Goal: Task Accomplishment & Management: Complete application form

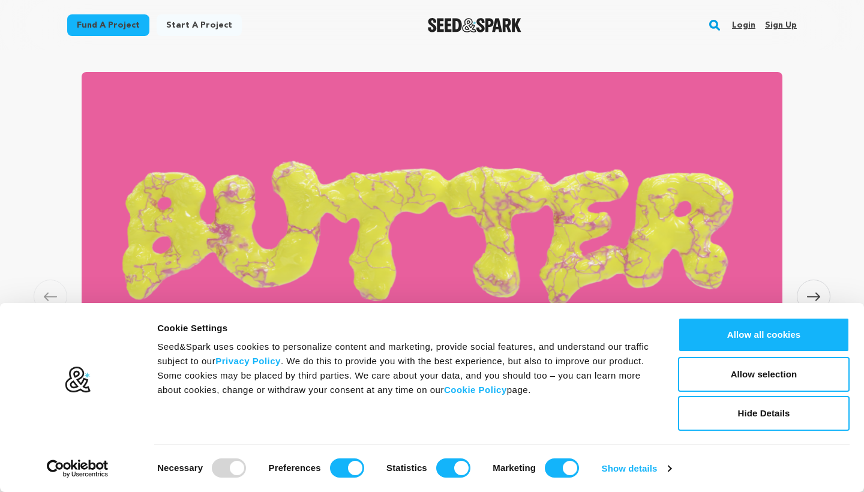
scroll to position [699, 0]
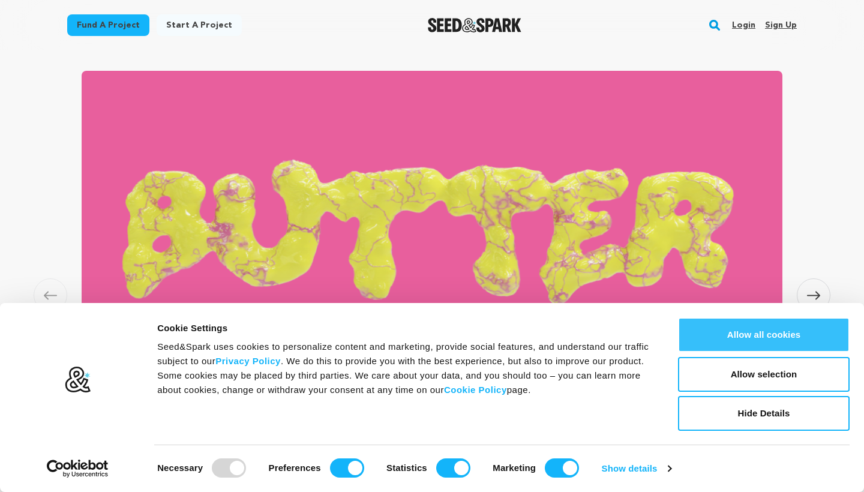
click at [755, 331] on button "Allow all cookies" at bounding box center [764, 335] width 172 height 35
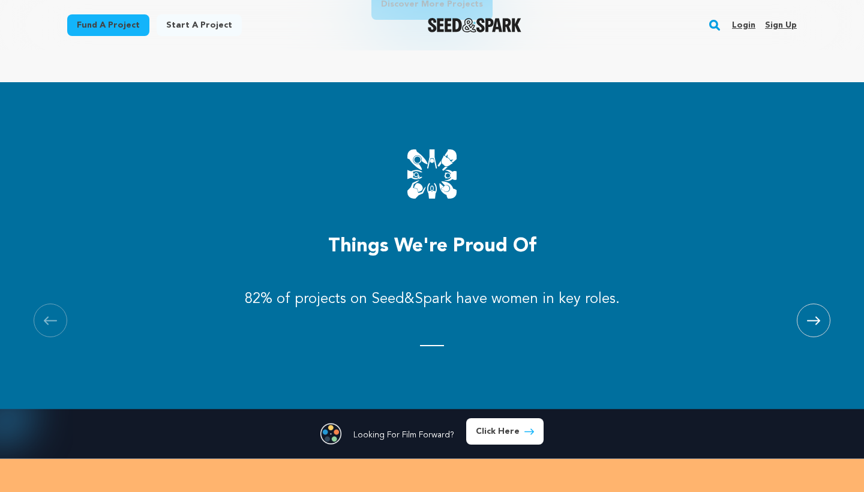
scroll to position [1249, 0]
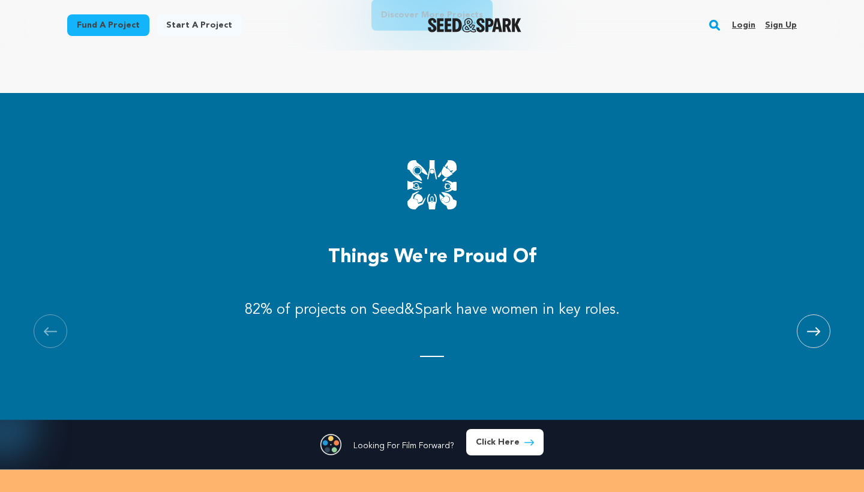
click at [178, 21] on link "Start a project" at bounding box center [199, 25] width 85 height 22
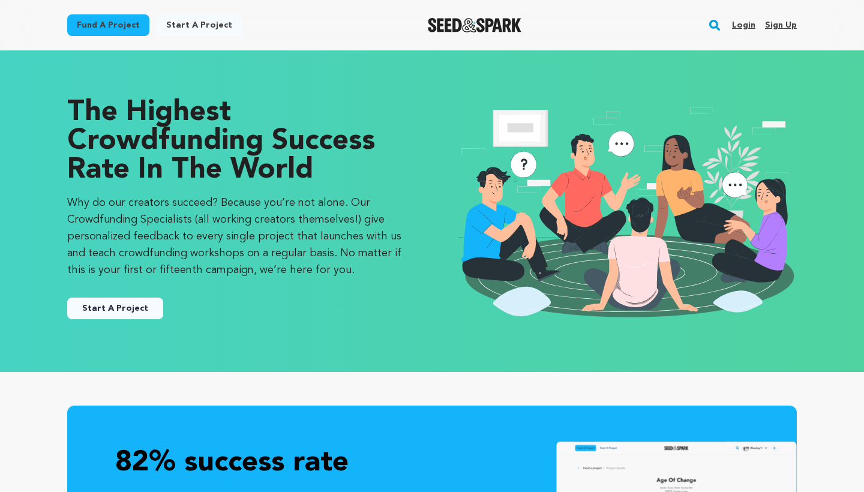
click at [143, 316] on link "Start A Project" at bounding box center [115, 309] width 96 height 22
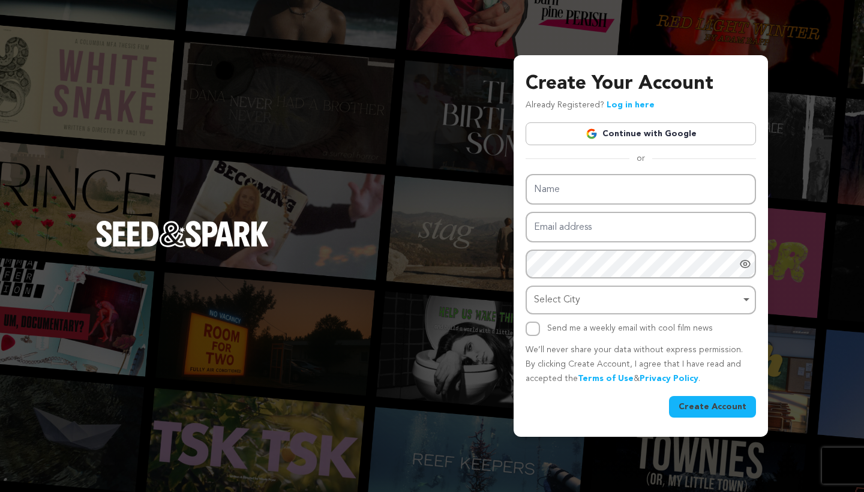
drag, startPoint x: 0, startPoint y: 0, endPoint x: 246, endPoint y: 286, distance: 377.2
click at [145, 312] on div "Create Your Account Already Registered? Log in here Continue with Google or eyJ…" at bounding box center [432, 246] width 864 height 492
click at [598, 138] on img at bounding box center [592, 134] width 12 height 12
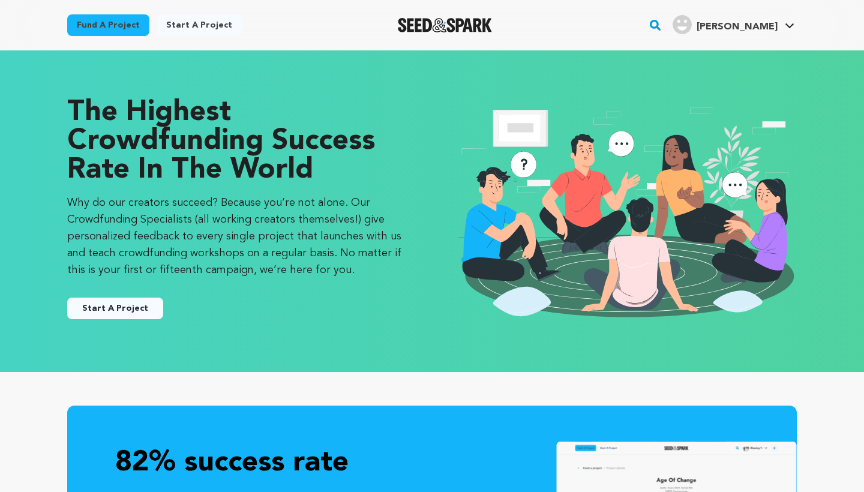
click at [113, 312] on button "Start A Project" at bounding box center [115, 309] width 96 height 22
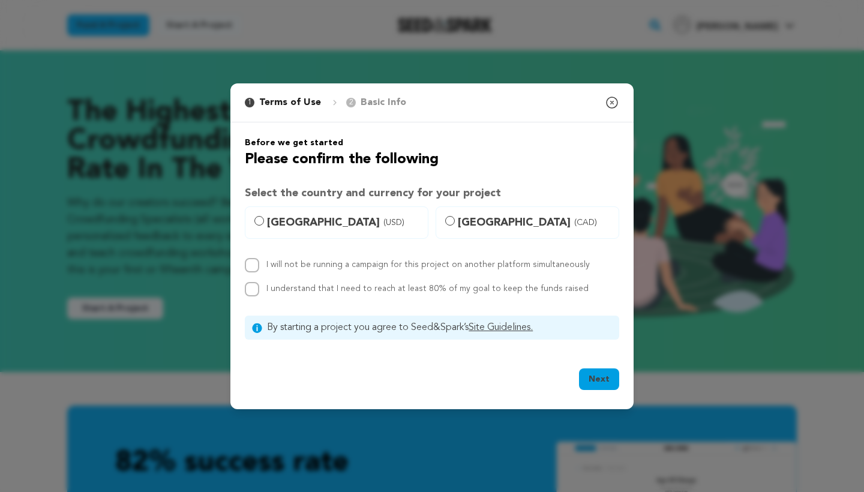
click at [258, 220] on input "United States (USD)" at bounding box center [260, 221] width 10 height 10
radio input "true"
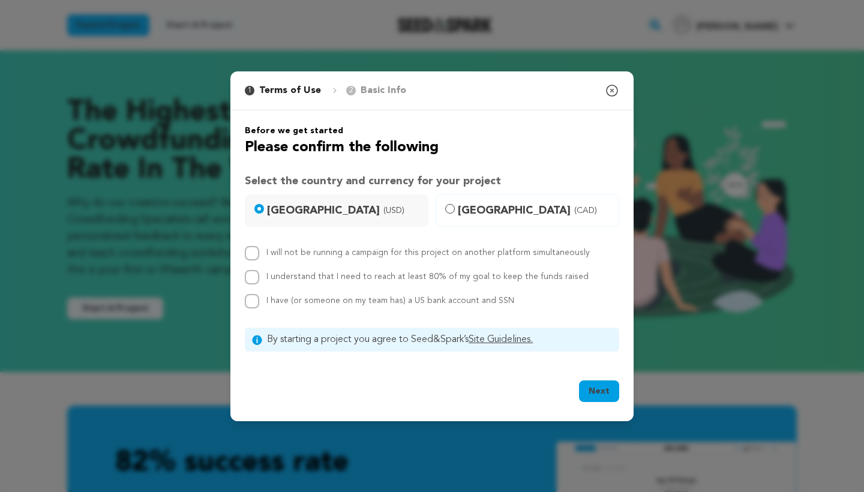
click at [255, 256] on input "I will not be running a campaign for this project on another platform simultane…" at bounding box center [252, 253] width 14 height 14
checkbox input "true"
click at [252, 275] on input "I understand that I need to reach at least 80% of my goal to keep the funds rai…" at bounding box center [252, 277] width 14 height 14
checkbox input "true"
click at [254, 300] on input "I have (or someone on my team has) a US bank account and SSN" at bounding box center [252, 301] width 14 height 14
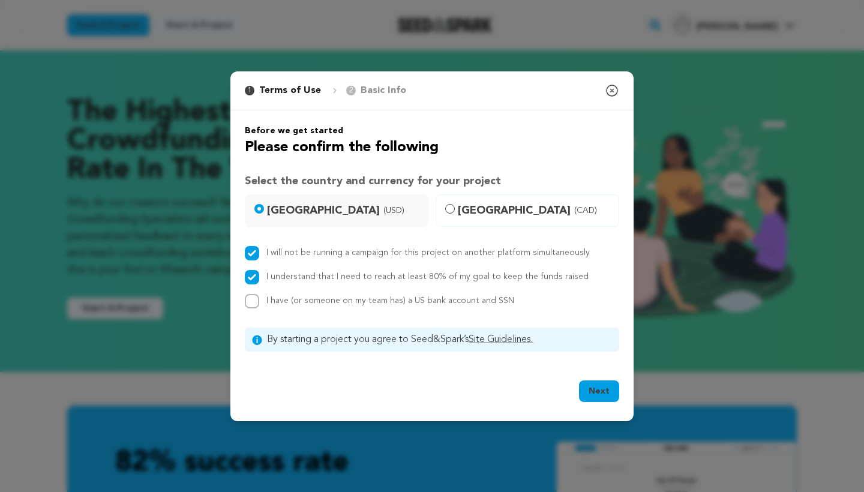
checkbox input "true"
click at [252, 256] on input "I will not be running a campaign for this project on another platform simultane…" at bounding box center [252, 253] width 14 height 14
checkbox input "true"
click at [594, 391] on button "Next" at bounding box center [599, 392] width 40 height 22
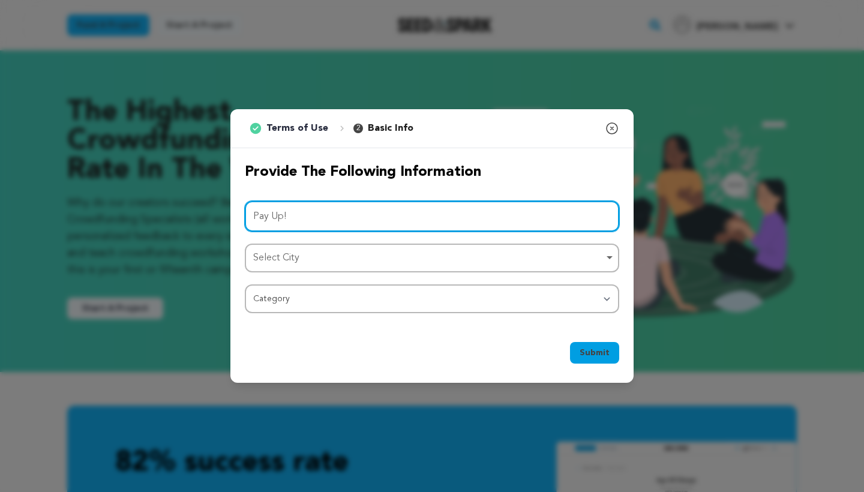
click at [432, 257] on div "Select City Remove item" at bounding box center [428, 258] width 351 height 17
type input "Pay Up!"
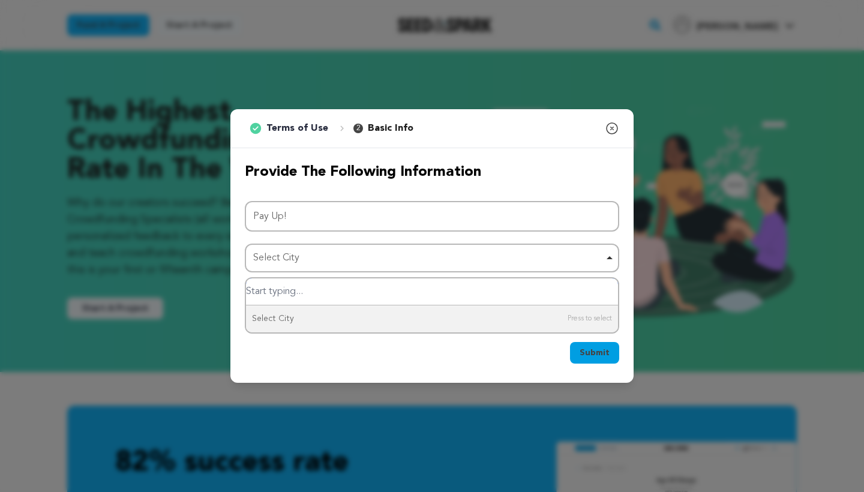
type input "b"
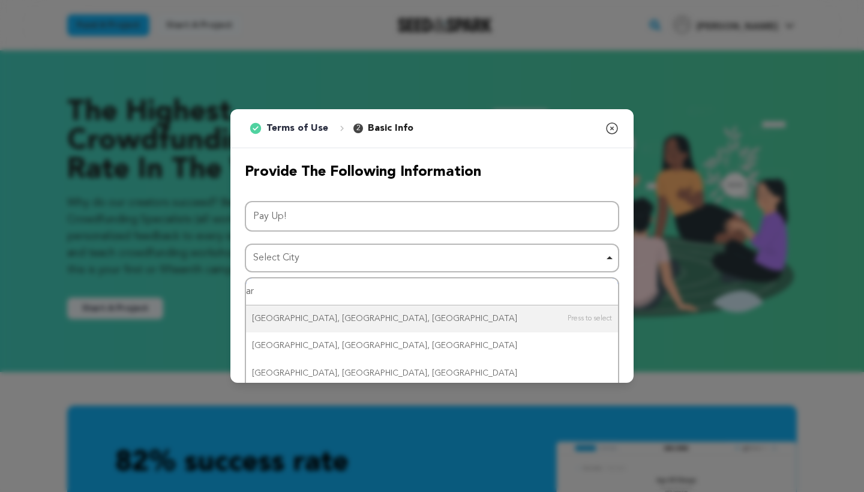
type input "a"
type input "l"
type input "conway, ar"
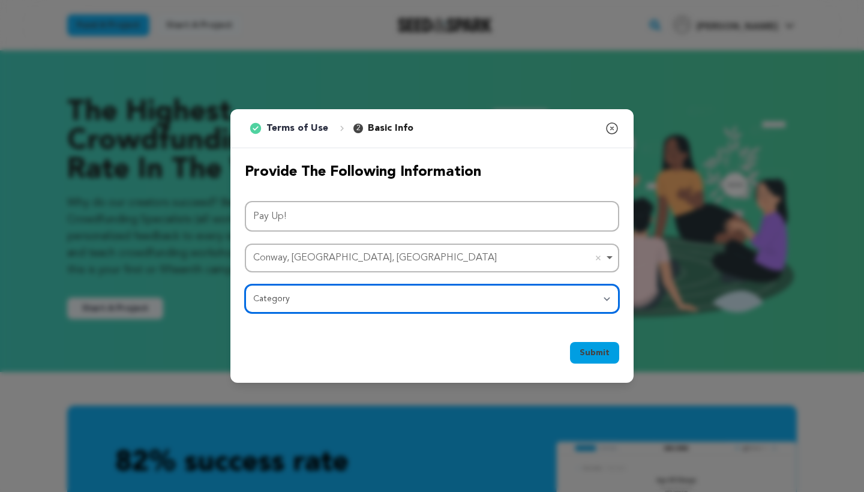
select select "382"
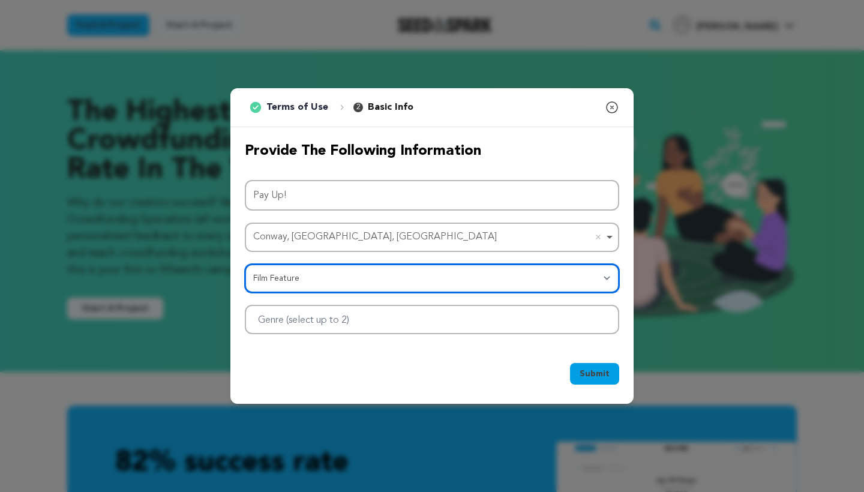
click at [531, 321] on div at bounding box center [432, 319] width 375 height 29
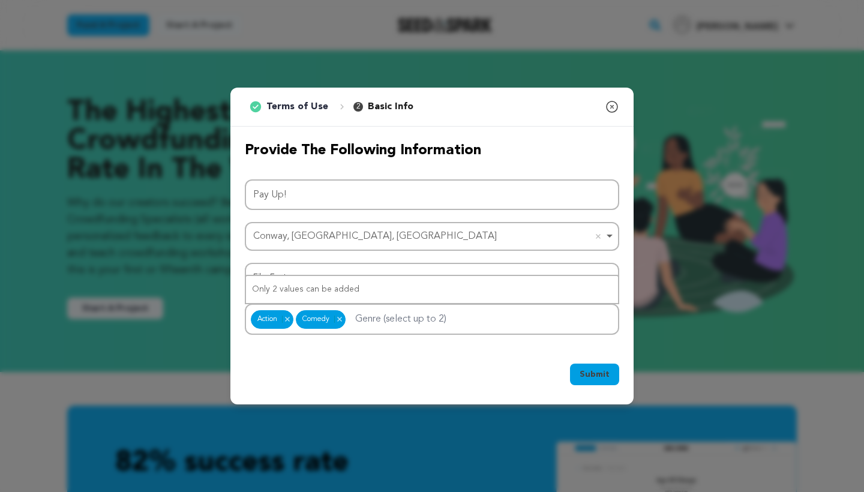
click at [579, 375] on button "Submit" at bounding box center [594, 375] width 49 height 22
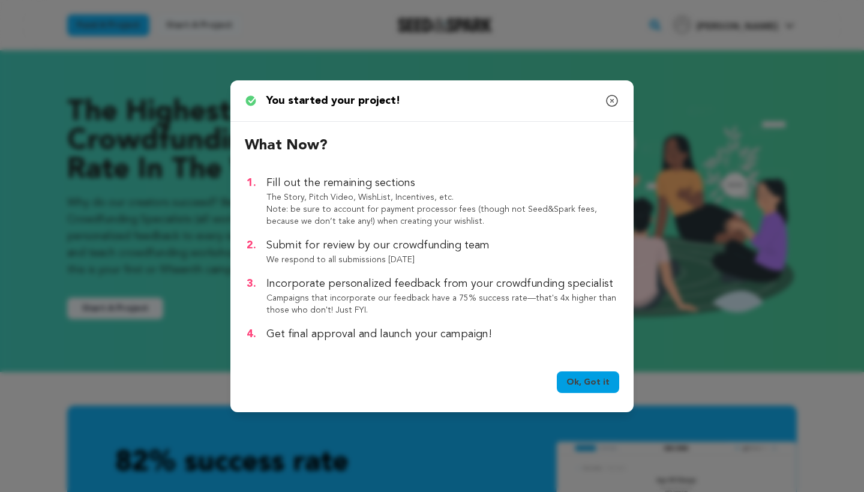
click at [584, 387] on link "Ok, Got it" at bounding box center [588, 383] width 62 height 22
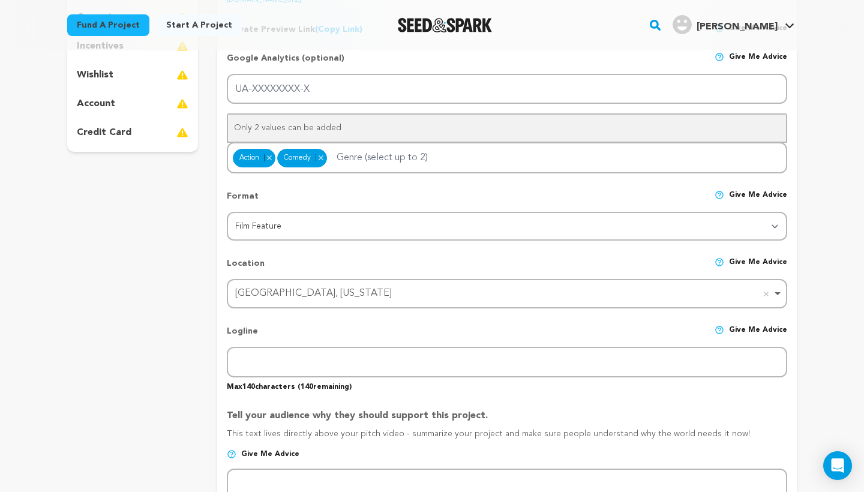
scroll to position [301, 0]
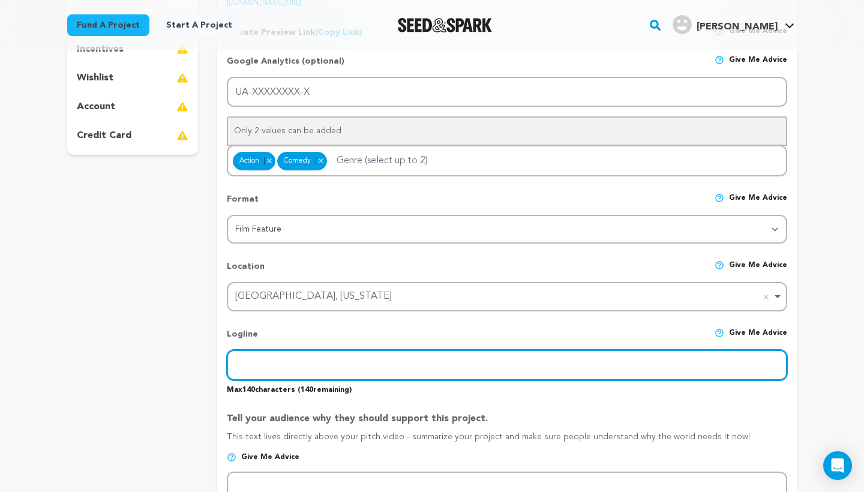
click at [417, 357] on input "text" at bounding box center [507, 365] width 561 height 31
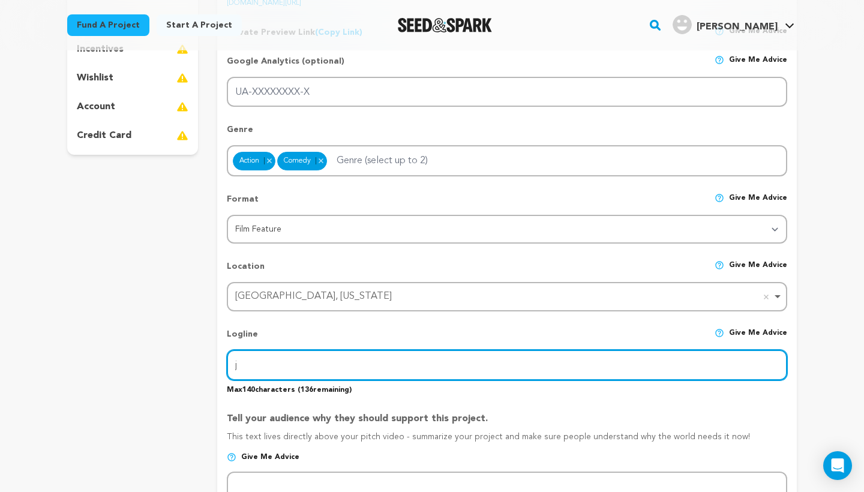
type input "j"
paste input "A man who is stuck at his immutable dead-end job feels behind in life when he r…"
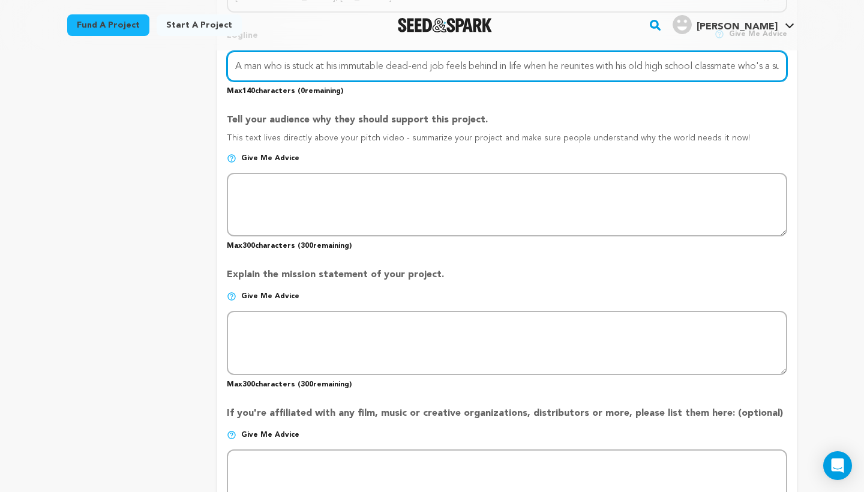
scroll to position [600, 0]
click at [474, 66] on input "A man who is stuck at his immutable dead-end job feels behind in life when he r…" at bounding box center [507, 67] width 561 height 31
type input "A man who is stuck at his immutable dead-end job feels behind in life when he r…"
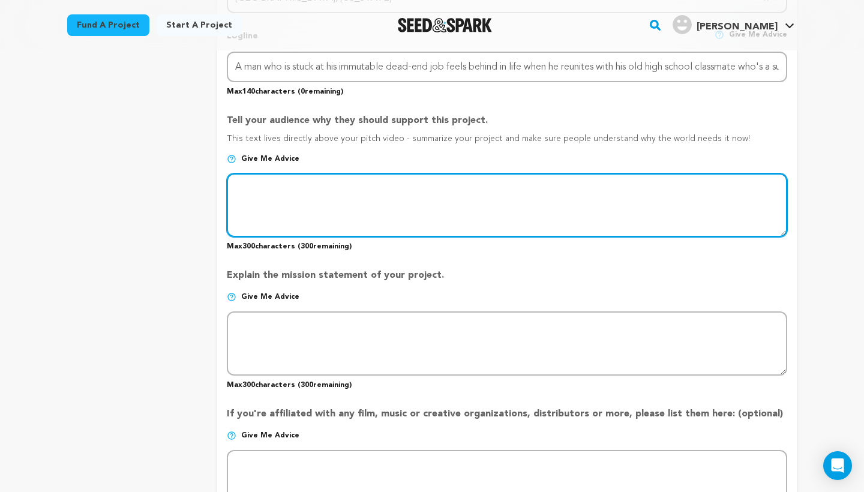
click at [345, 198] on textarea at bounding box center [507, 206] width 561 height 64
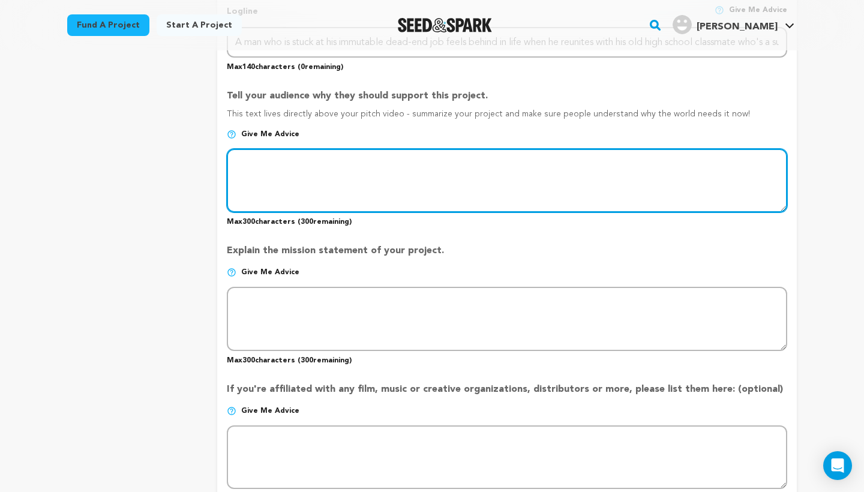
scroll to position [615, 0]
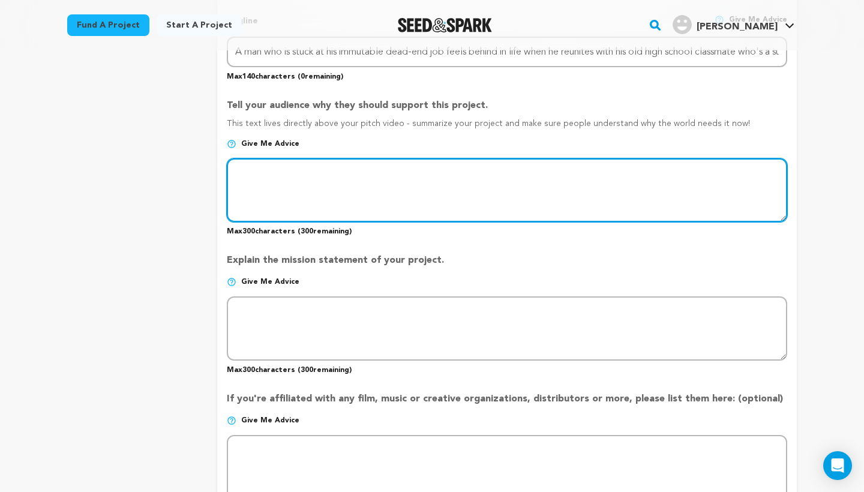
paste textarea "Pay Up’s message is that people should not criticize others for where they are …"
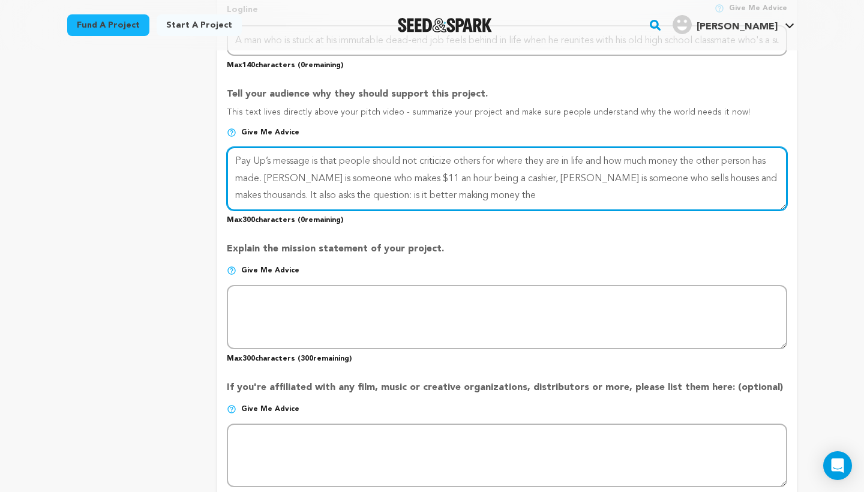
scroll to position [606, 0]
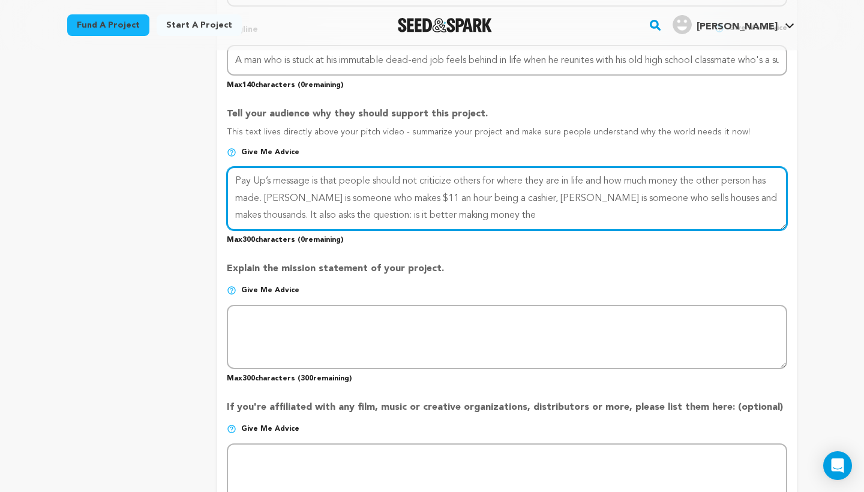
type textarea "Pay Up’s message is that people should not criticize others for where they are …"
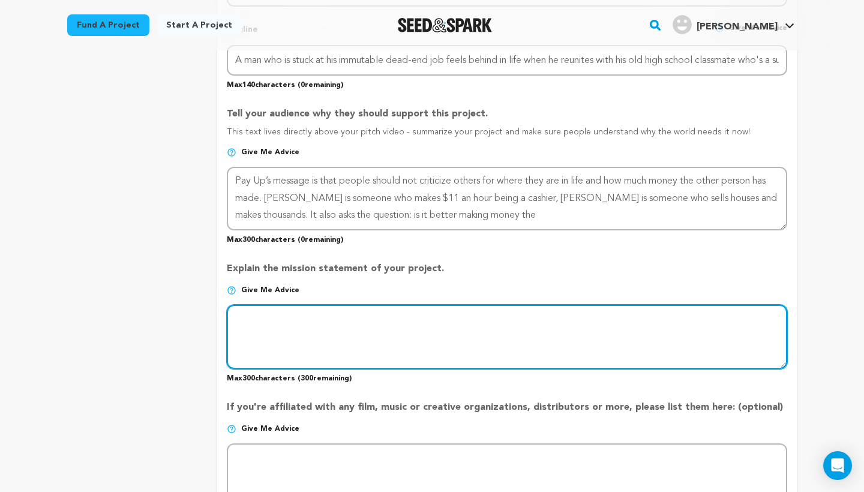
click at [379, 337] on textarea at bounding box center [507, 337] width 561 height 64
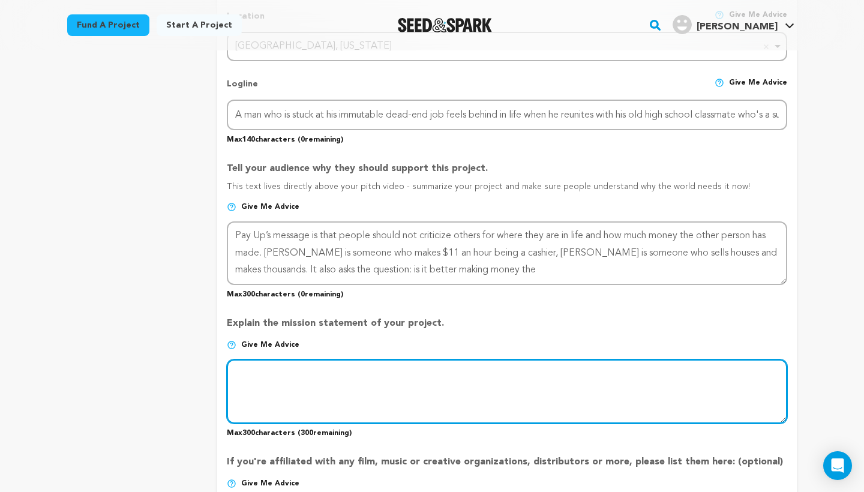
scroll to position [549, 0]
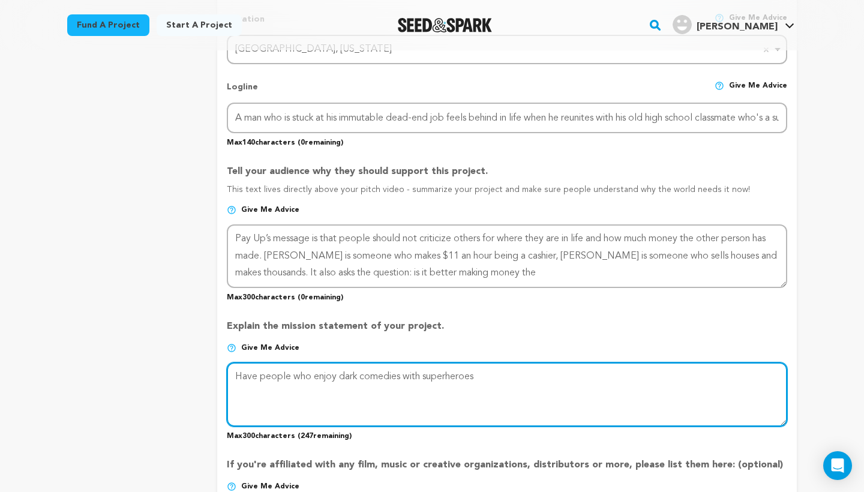
click at [517, 374] on textarea at bounding box center [507, 395] width 561 height 64
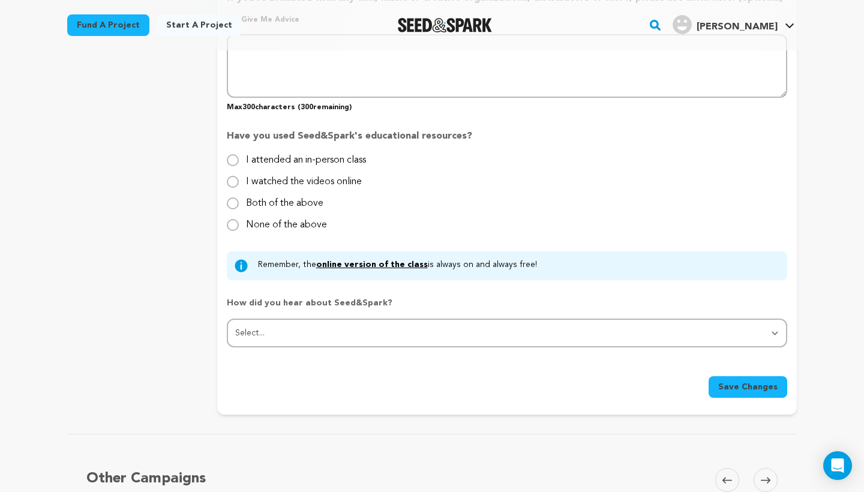
scroll to position [1019, 0]
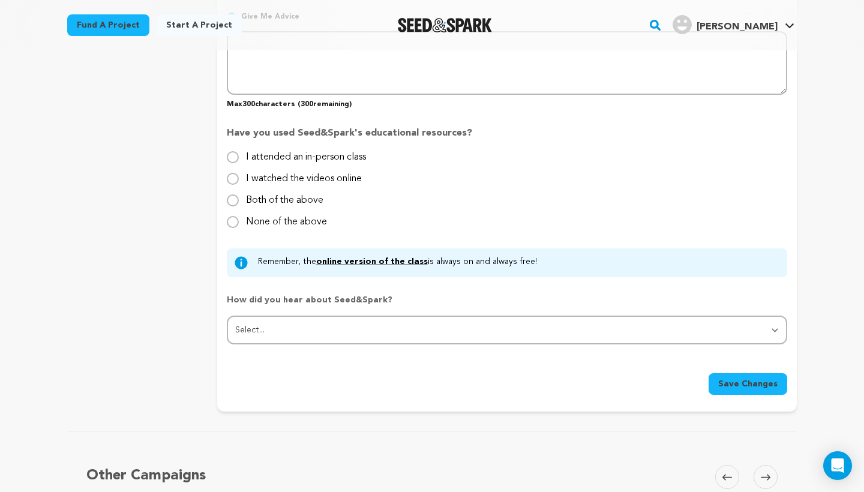
type textarea "Have people who enjoy dark comedies with superheroes and"
click at [234, 218] on input "None of the above" at bounding box center [233, 222] width 12 height 12
radio input "true"
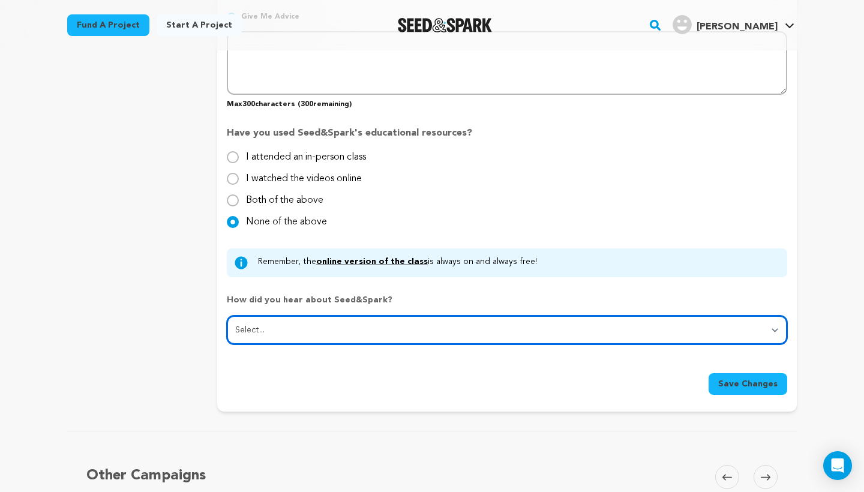
select select "4"
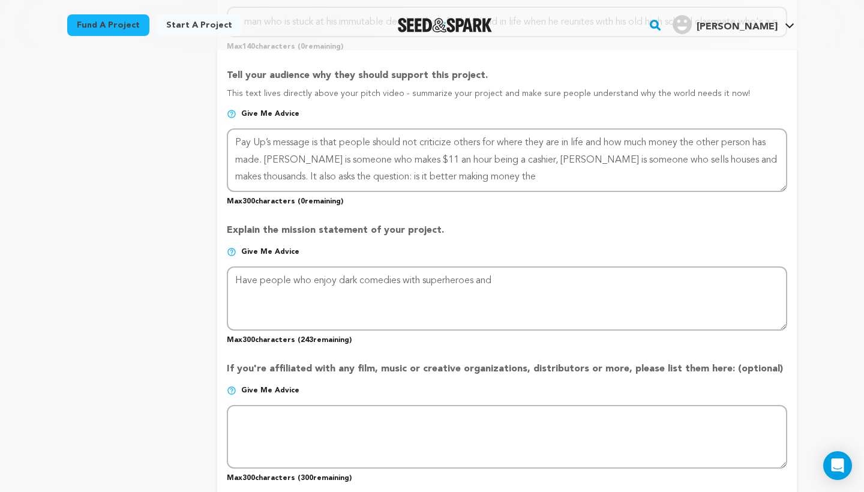
scroll to position [686, 0]
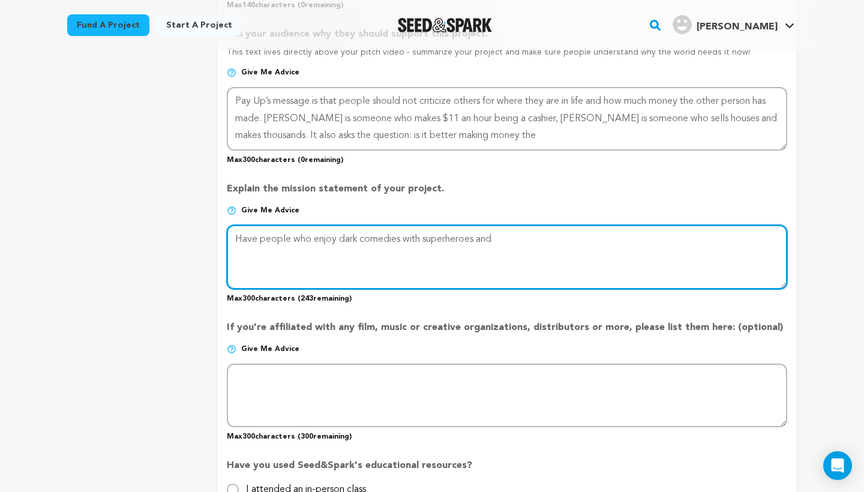
click at [538, 240] on textarea at bounding box center [507, 257] width 561 height 64
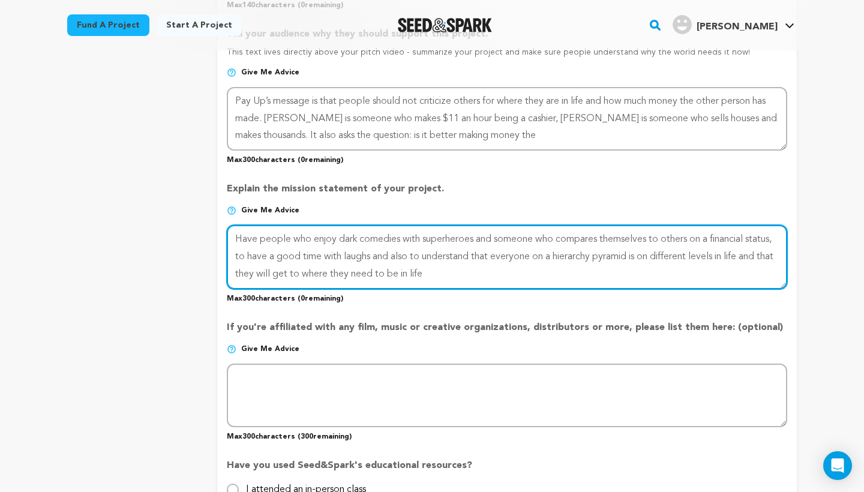
click at [528, 271] on textarea at bounding box center [507, 257] width 561 height 64
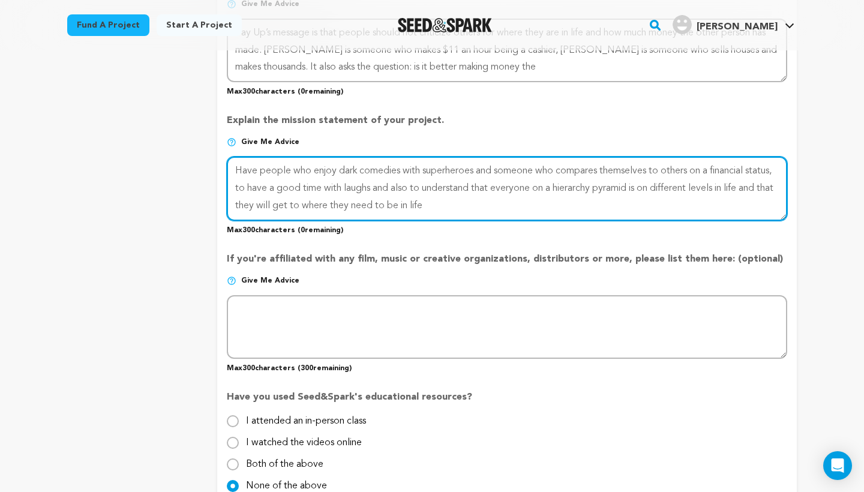
scroll to position [756, 0]
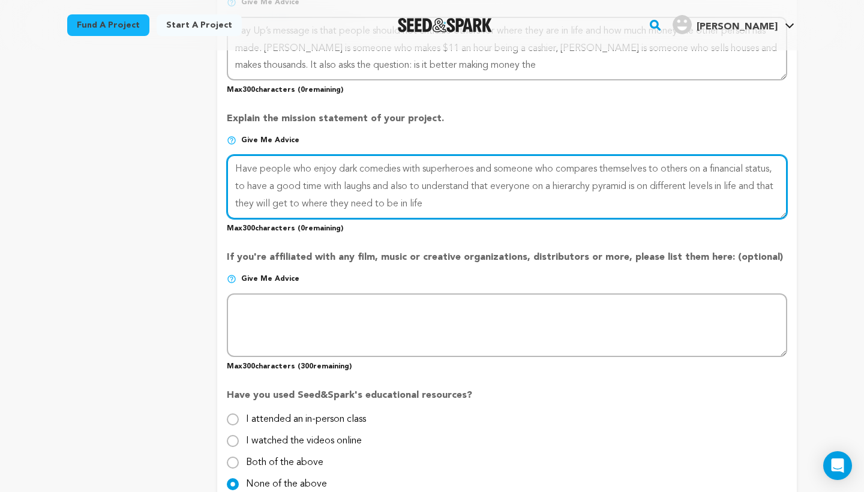
type textarea "Have people who enjoy dark comedies with superheroes and someone who compares t…"
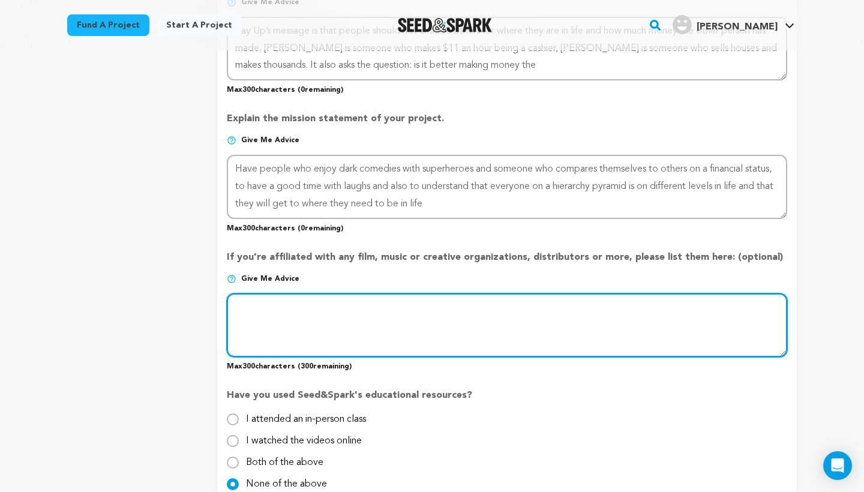
click at [375, 307] on textarea at bounding box center [507, 326] width 561 height 64
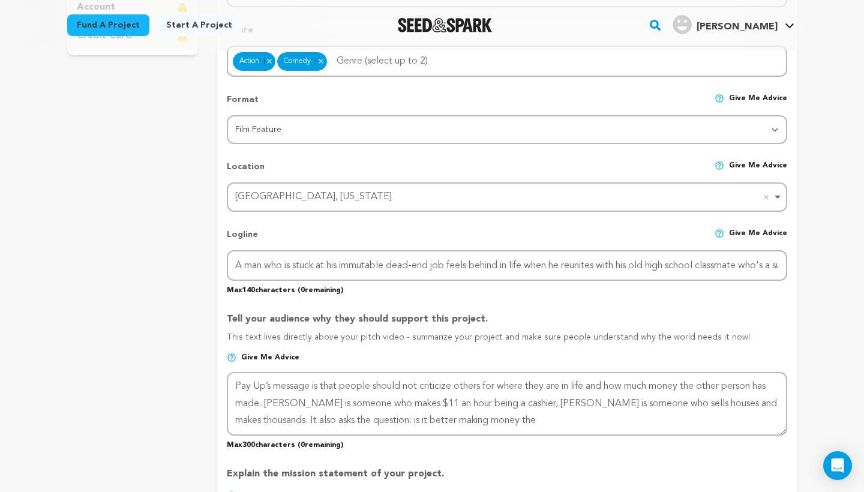
scroll to position [391, 0]
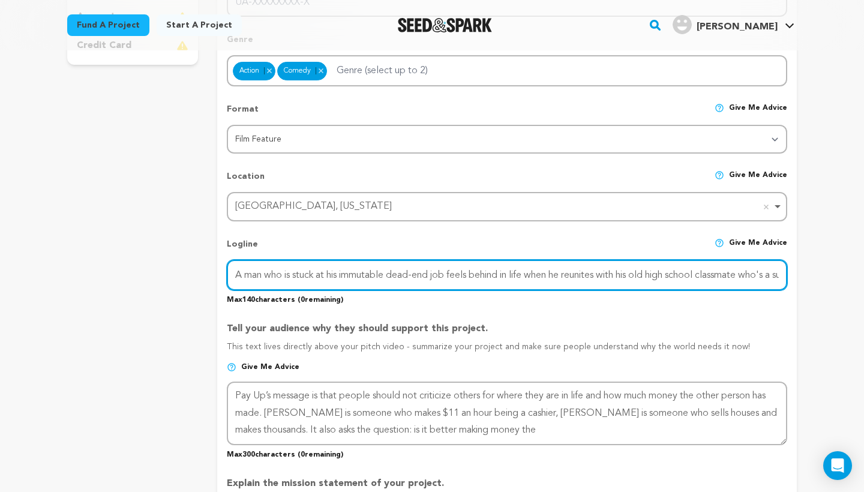
click at [695, 278] on input "A man who is stuck at his immutable dead-end job feels behind in life when he r…" at bounding box center [507, 275] width 561 height 31
click at [729, 261] on input "A man who is stuck at his immutable dead-end job feels behind in life when he r…" at bounding box center [507, 275] width 561 height 31
click at [728, 280] on input "A man who is stuck at his immutable dead-end job feels behind in life when he r…" at bounding box center [507, 275] width 561 height 31
click at [729, 278] on input "A man who is stuck at his immutable dead-end job feels behind in life when he r…" at bounding box center [507, 275] width 561 height 31
drag, startPoint x: 235, startPoint y: 273, endPoint x: 731, endPoint y: 299, distance: 496.0
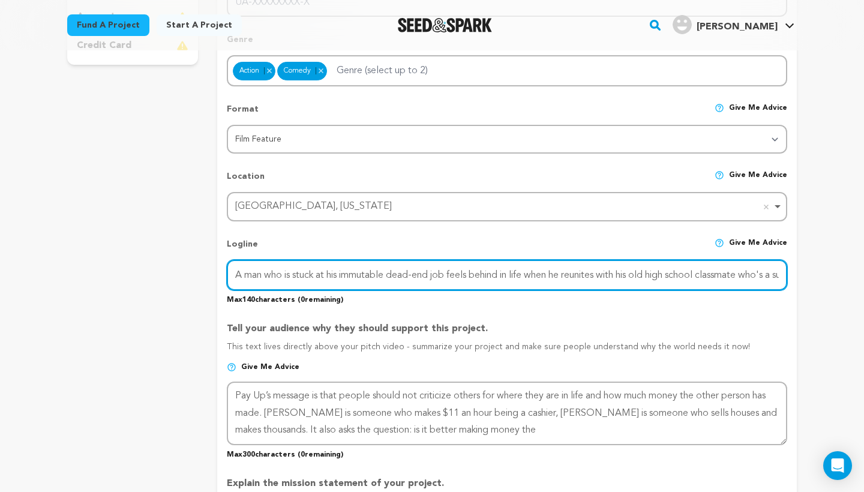
click at [731, 299] on div "Logline Give me advice A man who is stuck at his immutable dead-end job feels b…" at bounding box center [507, 267] width 561 height 76
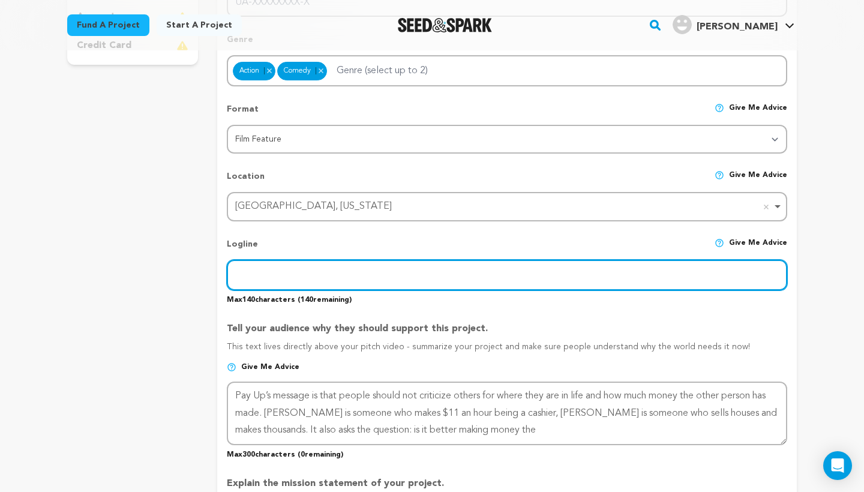
paste input "A disgruntled cashier reinvents himself as a vigilante-for-hire called The Domi…"
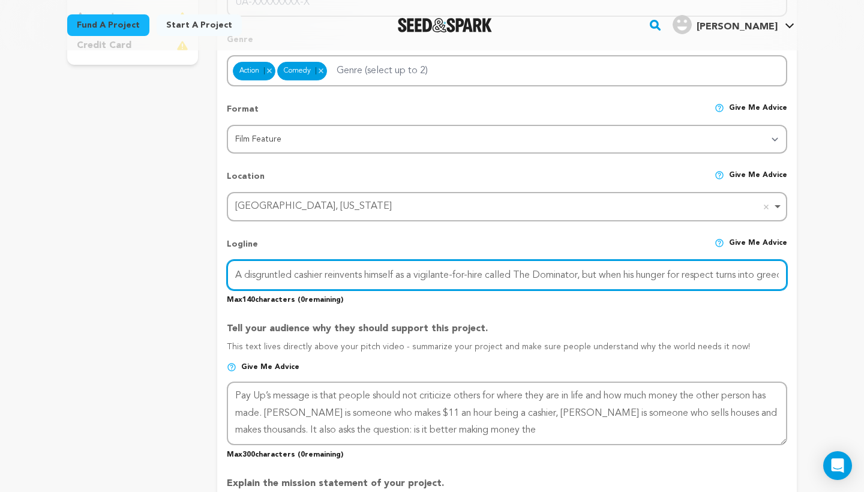
click at [413, 271] on input "A disgruntled cashier reinvents himself as a vigilante-for-hire called The Domi…" at bounding box center [507, 275] width 561 height 31
drag, startPoint x: 780, startPoint y: 272, endPoint x: 565, endPoint y: 268, distance: 215.6
click at [565, 268] on input "A disgruntled cashier reinvents himself as a vigilante-for-hire called The Domi…" at bounding box center [507, 275] width 561 height 31
click at [752, 266] on input "A disgruntled cashier reinvents himself as a vigilante-for-hire called The Domi…" at bounding box center [507, 275] width 561 height 31
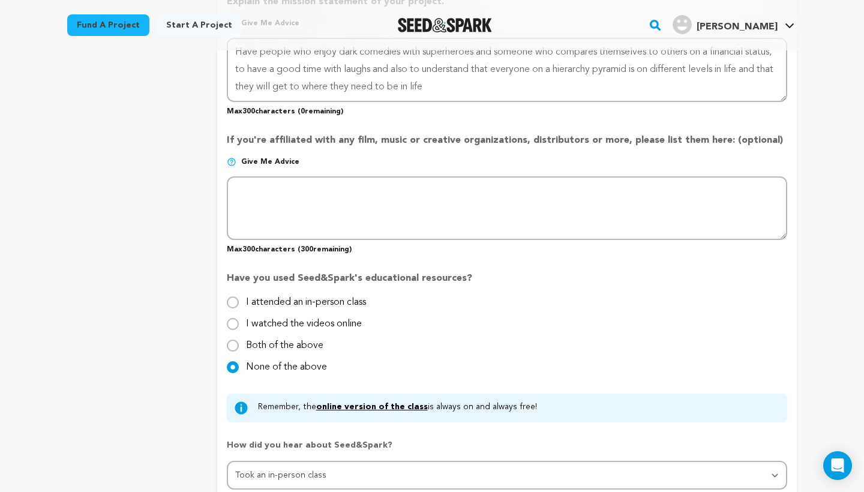
scroll to position [872, 0]
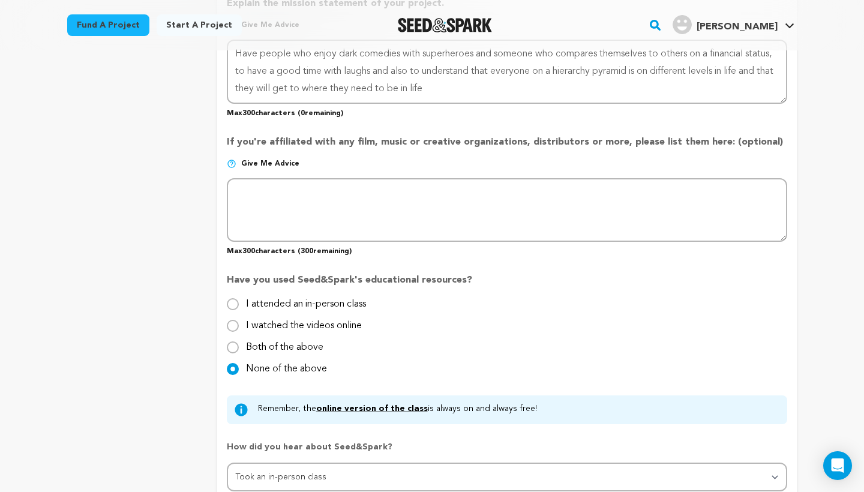
type input "A disgruntled cashier reinvents himself as a vigilante-for-hire called The Domi…"
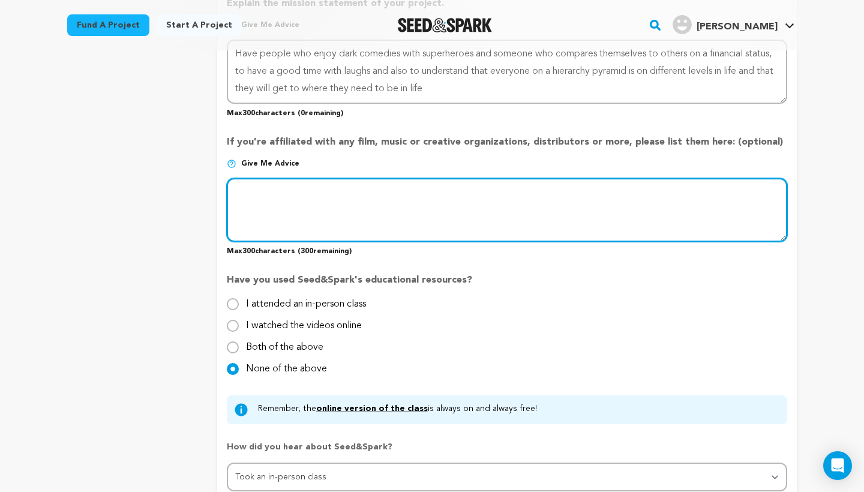
click at [445, 194] on textarea at bounding box center [507, 210] width 561 height 64
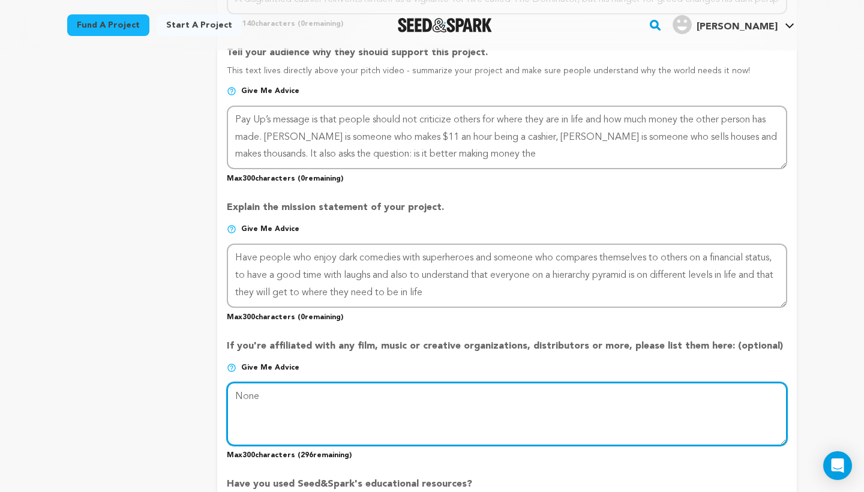
scroll to position [662, 0]
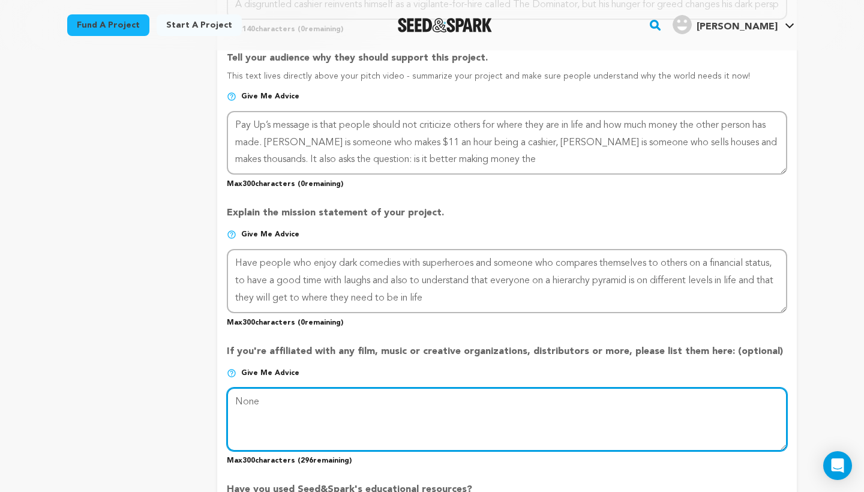
type textarea "None"
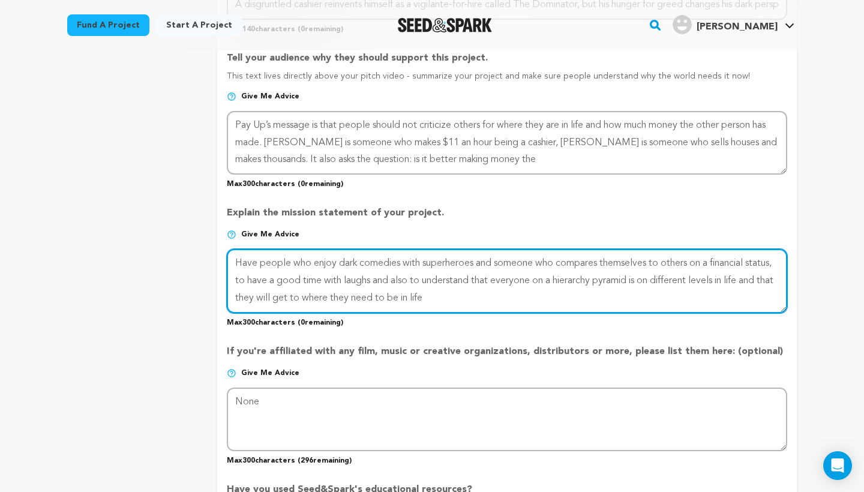
click at [489, 292] on textarea at bounding box center [507, 281] width 561 height 64
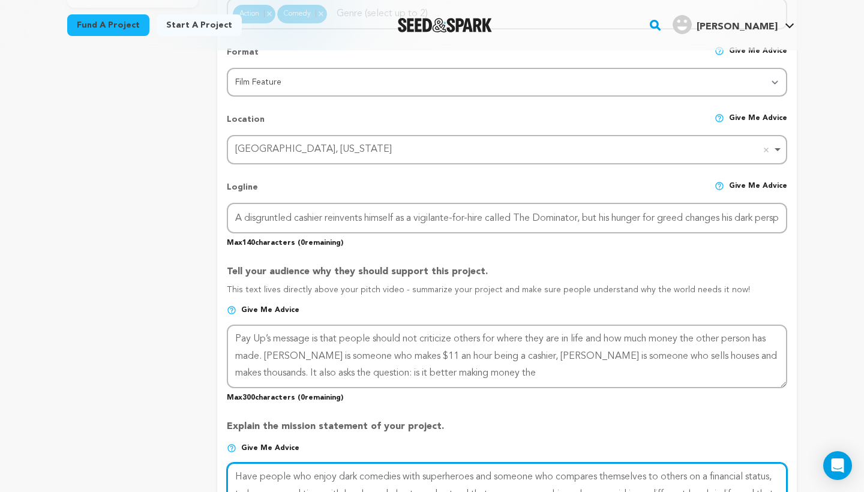
scroll to position [450, 0]
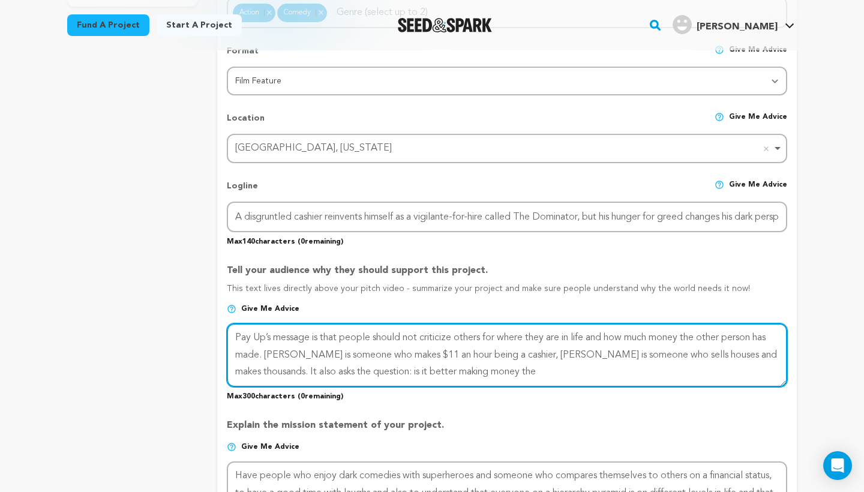
drag, startPoint x: 593, startPoint y: 369, endPoint x: 264, endPoint y: 294, distance: 336.9
click at [264, 294] on div "Tell your audience why they should support this project. This text lives direct…" at bounding box center [507, 328] width 561 height 148
click at [537, 370] on textarea at bounding box center [507, 356] width 561 height 64
drag, startPoint x: 537, startPoint y: 370, endPoint x: 281, endPoint y: 353, distance: 256.9
click at [281, 353] on textarea at bounding box center [507, 356] width 561 height 64
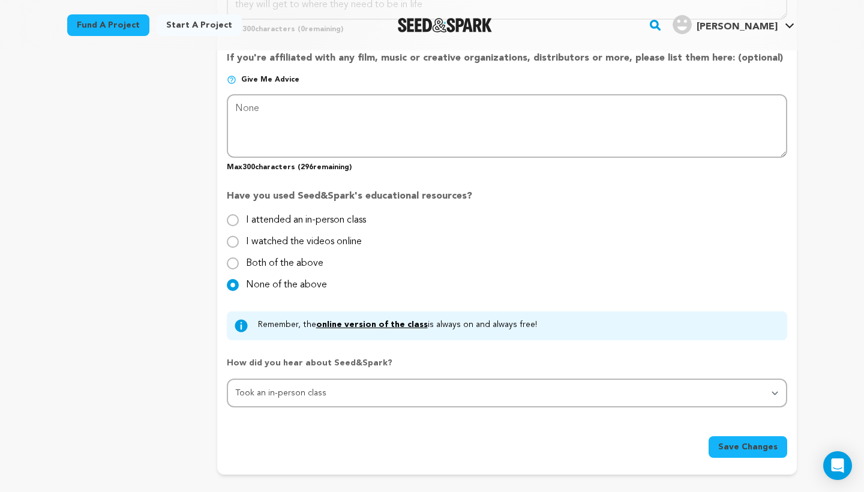
scroll to position [959, 0]
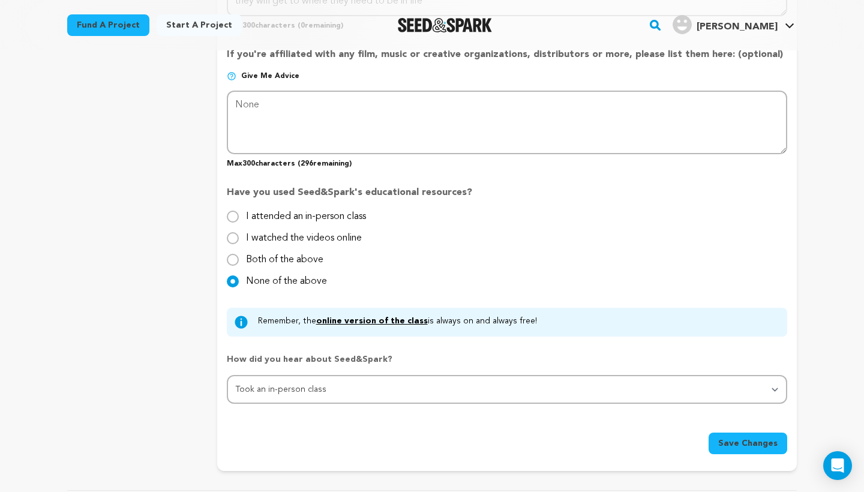
type textarea "Pay Up’s message is that people should not criticize others for their current l…"
click at [751, 442] on button "Save Changes" at bounding box center [748, 444] width 79 height 22
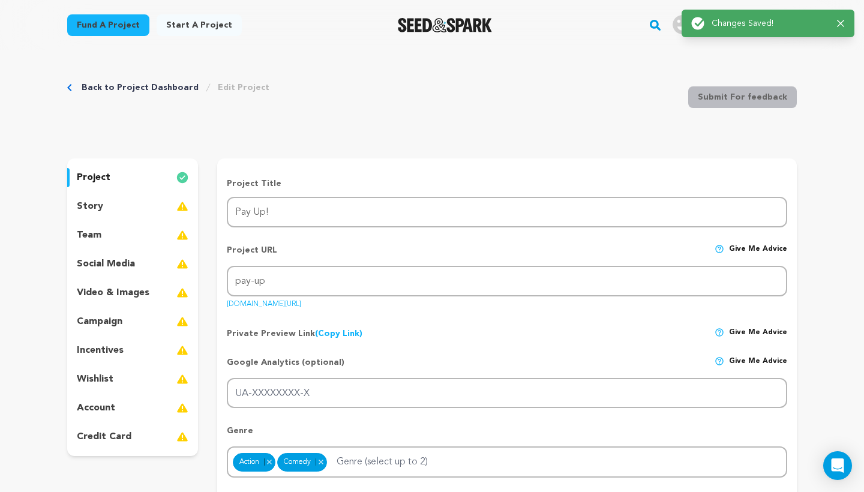
scroll to position [0, 0]
click at [112, 212] on div "story" at bounding box center [132, 206] width 131 height 19
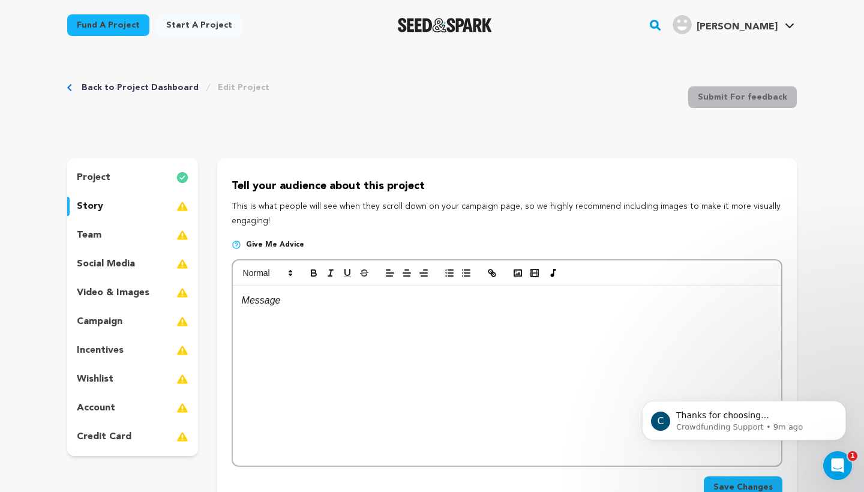
click at [340, 310] on div at bounding box center [507, 376] width 549 height 180
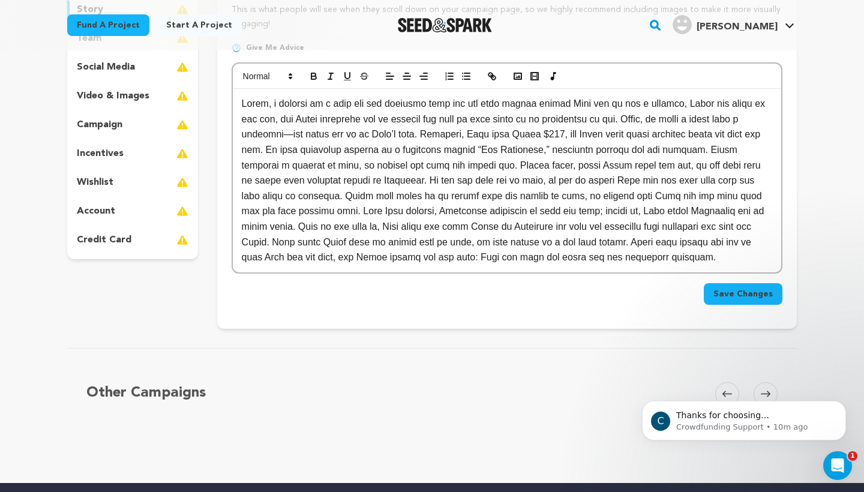
scroll to position [196, 0]
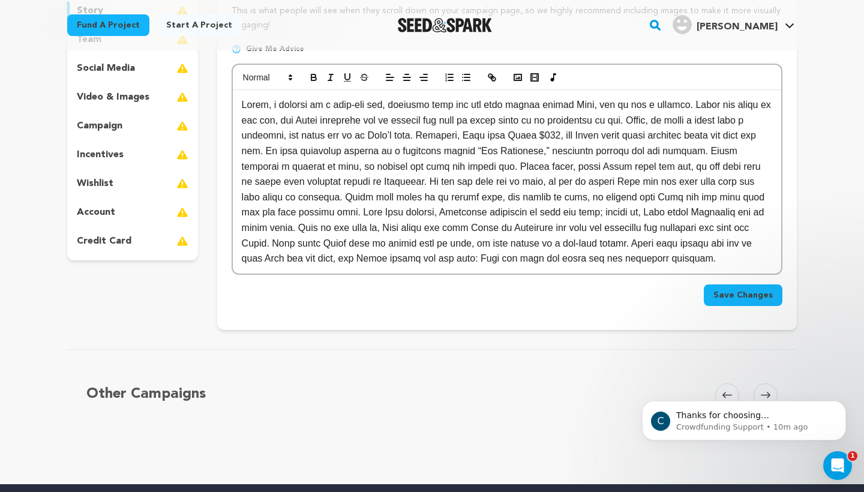
click at [549, 262] on p at bounding box center [507, 181] width 531 height 169
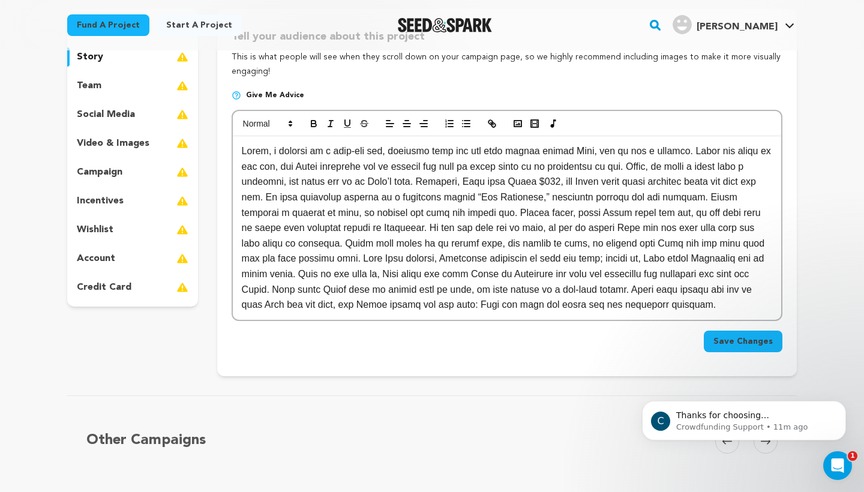
scroll to position [117, 0]
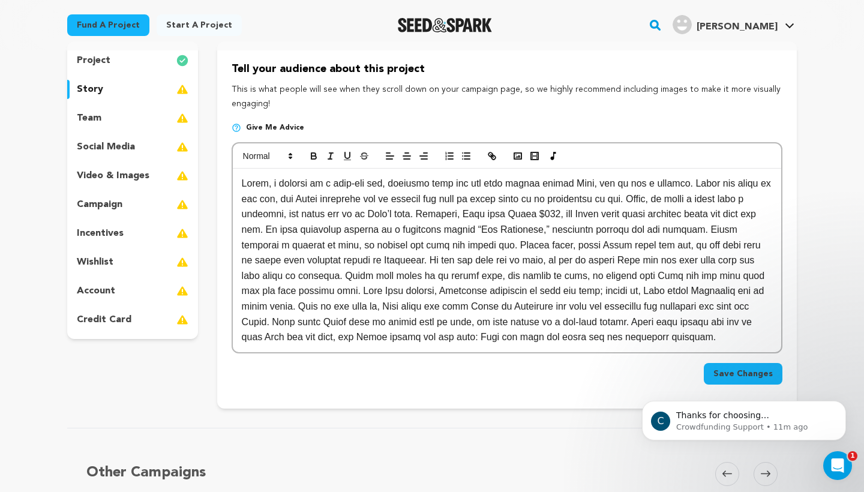
click at [740, 389] on body "C Thanks for choosing Seed&amp;Spark for your project! If you have any question…" at bounding box center [744, 418] width 231 height 74
click at [744, 385] on body "C Thanks for choosing Seed&amp;Spark for your project! If you have any question…" at bounding box center [744, 418] width 231 height 74
click at [842, 402] on icon "Dismiss notification" at bounding box center [843, 404] width 7 height 7
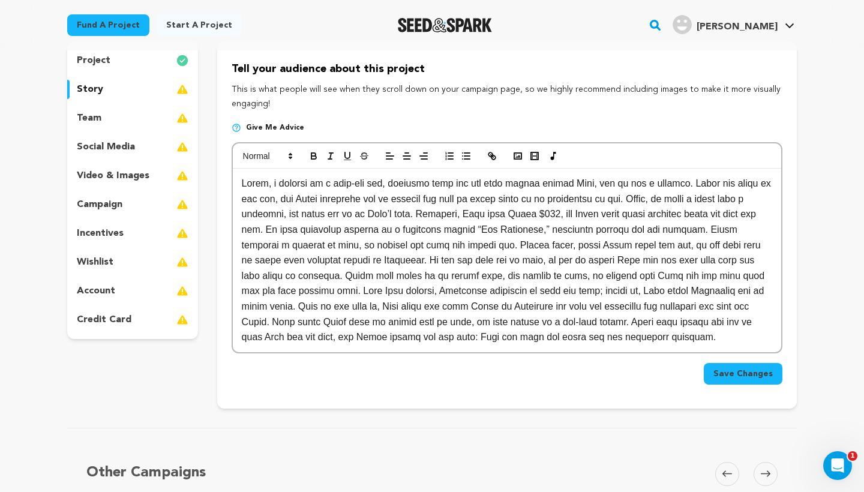
click at [749, 380] on span "Save Changes" at bounding box center [743, 374] width 59 height 12
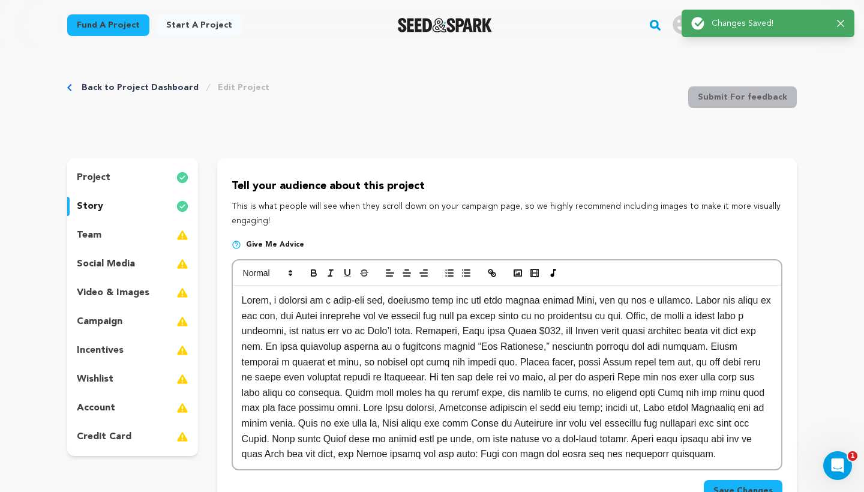
scroll to position [0, 0]
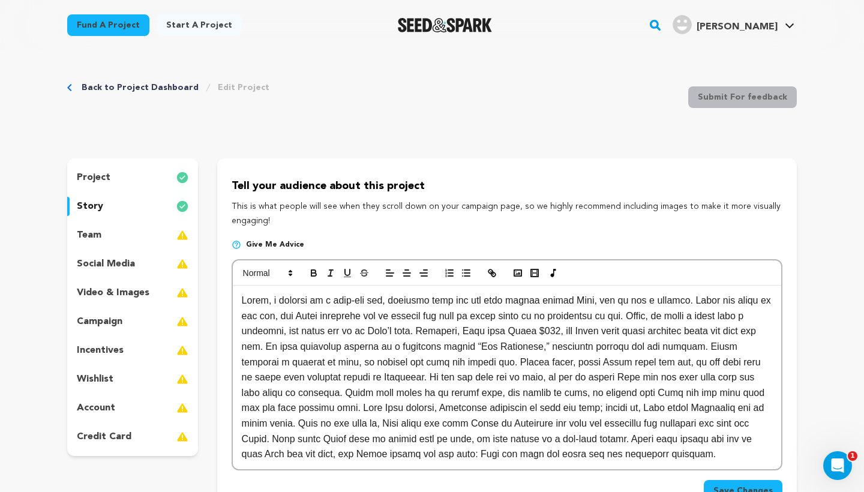
click at [121, 262] on p "social media" at bounding box center [106, 264] width 58 height 14
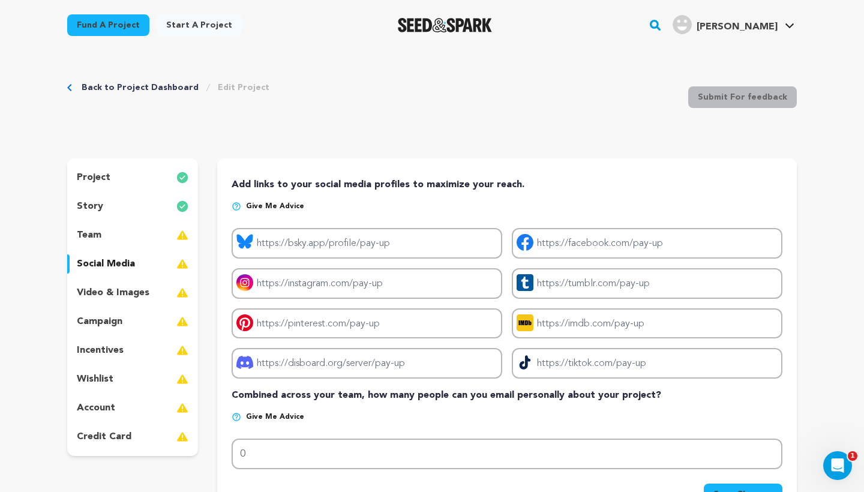
click at [128, 292] on p "video & images" at bounding box center [113, 293] width 73 height 14
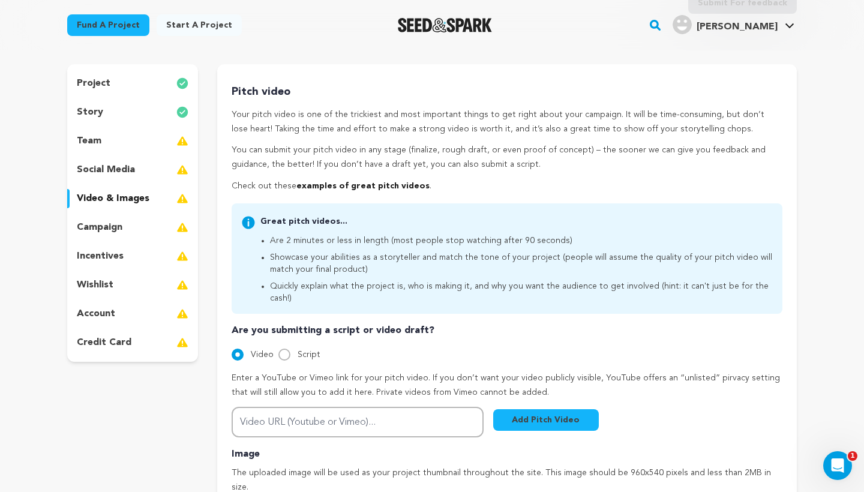
scroll to position [92, 0]
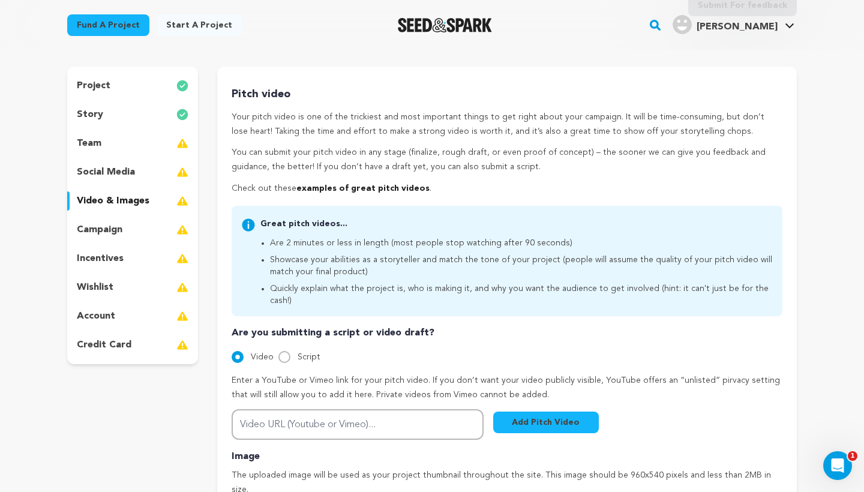
click at [163, 232] on div "campaign" at bounding box center [132, 229] width 131 height 19
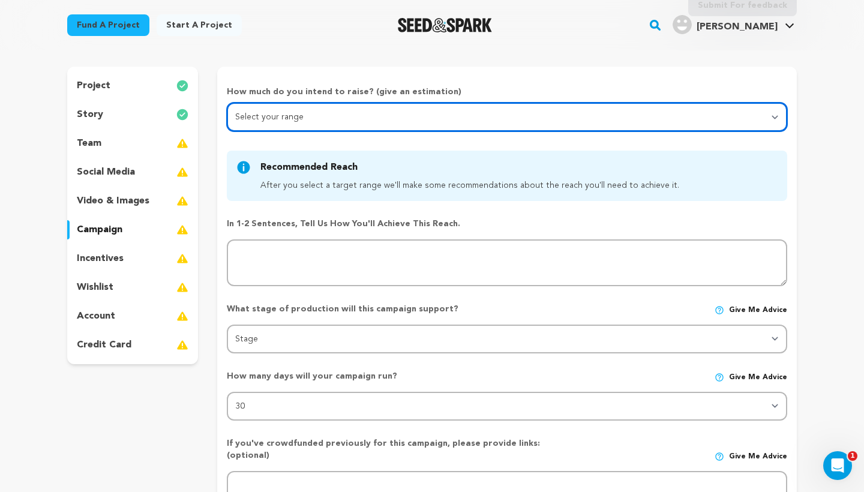
select select "1"
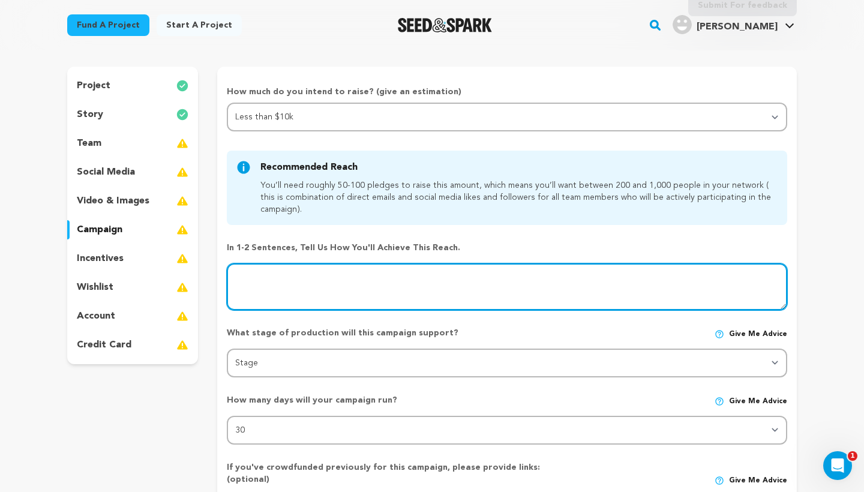
click at [338, 287] on textarea at bounding box center [507, 287] width 561 height 47
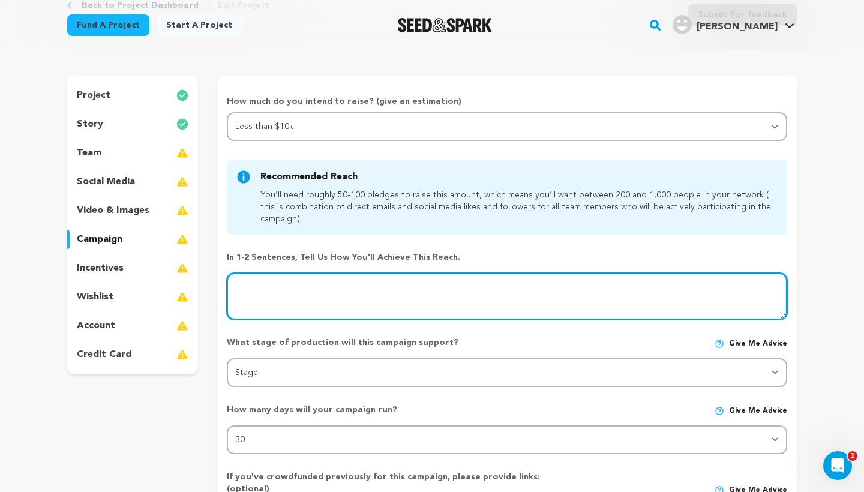
scroll to position [80, 0]
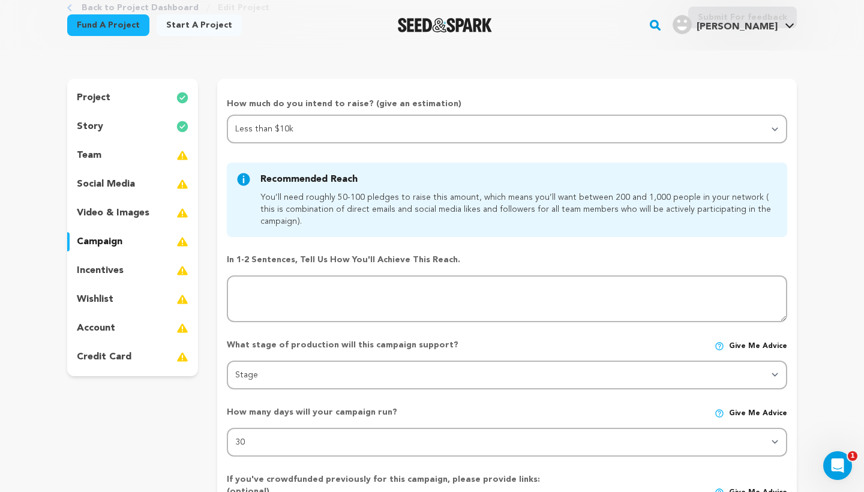
click at [103, 103] on p "project" at bounding box center [94, 98] width 34 height 14
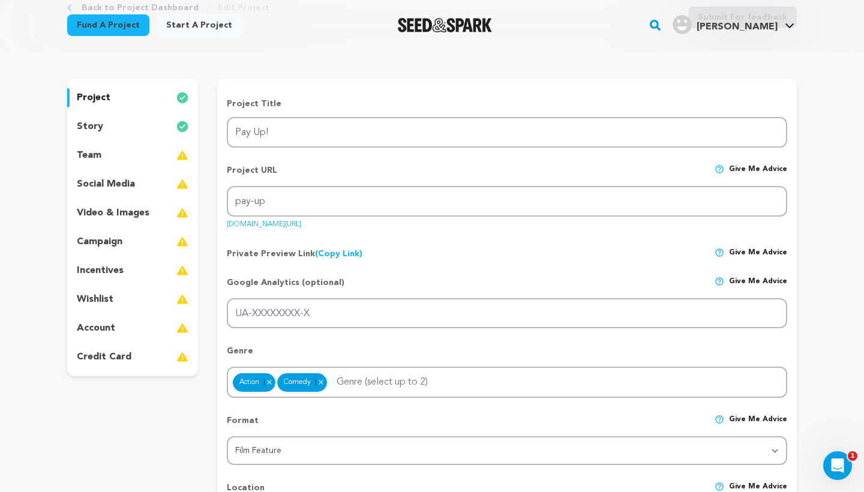
click at [112, 128] on div "story" at bounding box center [132, 126] width 131 height 19
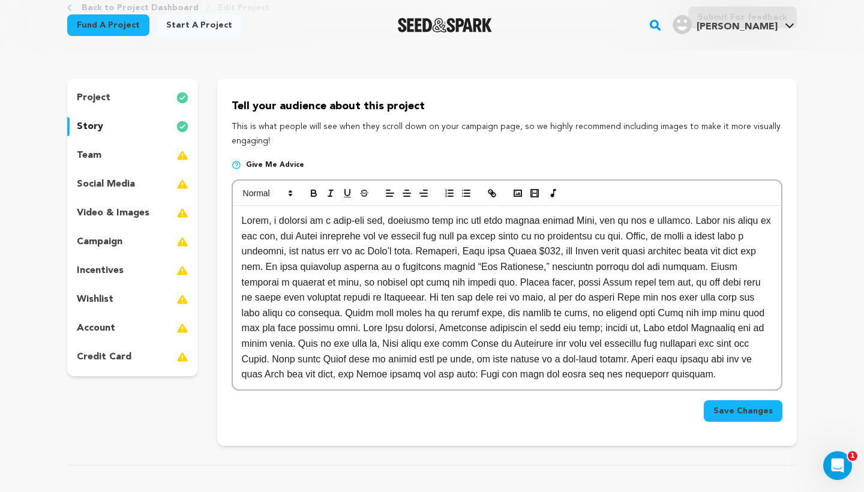
click at [109, 149] on div "team" at bounding box center [132, 155] width 131 height 19
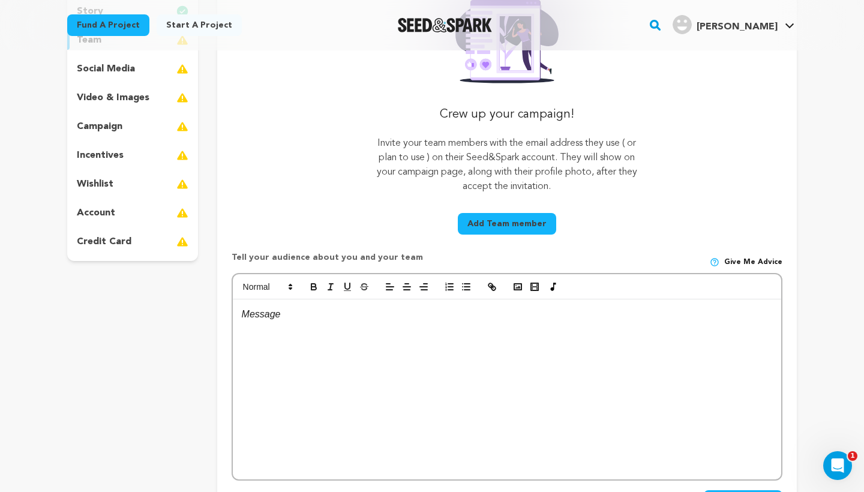
scroll to position [196, 0]
click at [105, 70] on p "social media" at bounding box center [106, 68] width 58 height 14
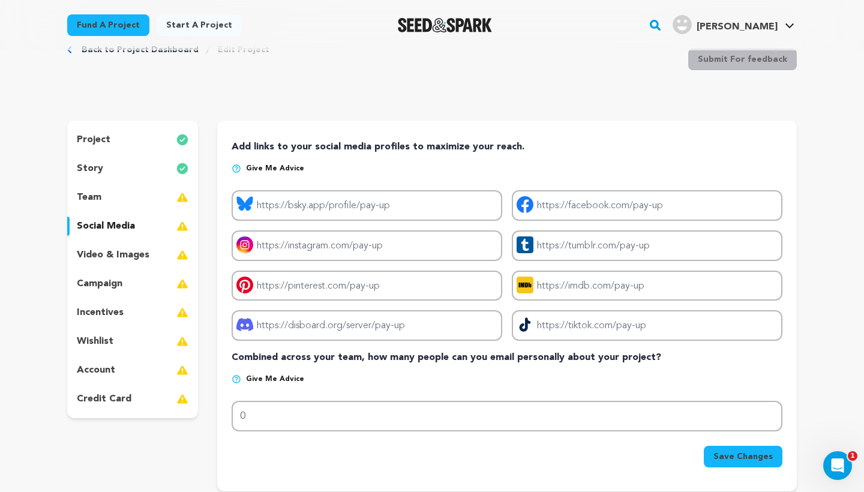
scroll to position [34, 0]
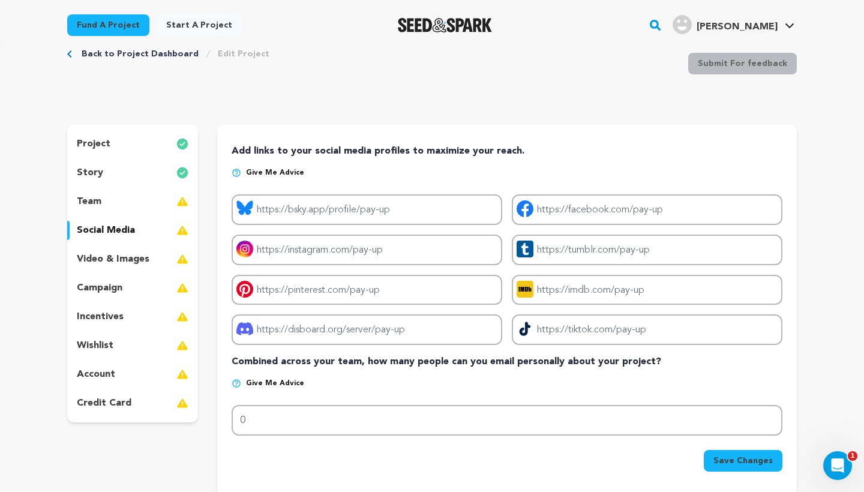
click at [122, 262] on p "video & images" at bounding box center [113, 259] width 73 height 14
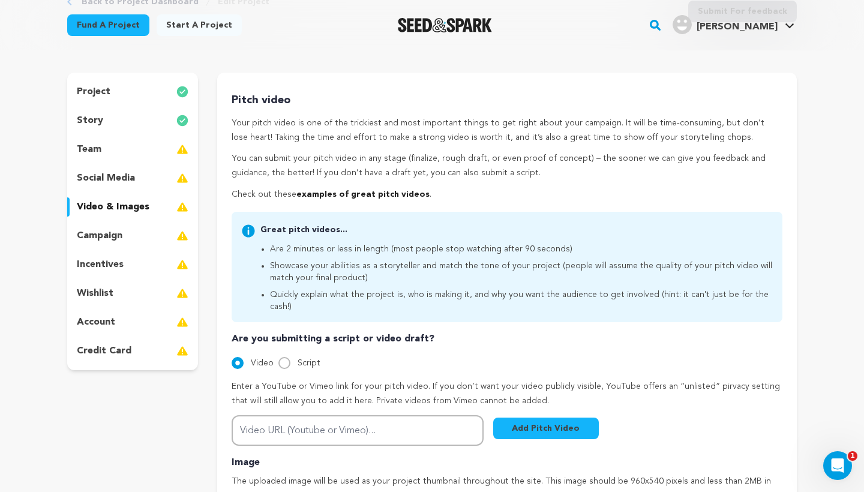
scroll to position [111, 0]
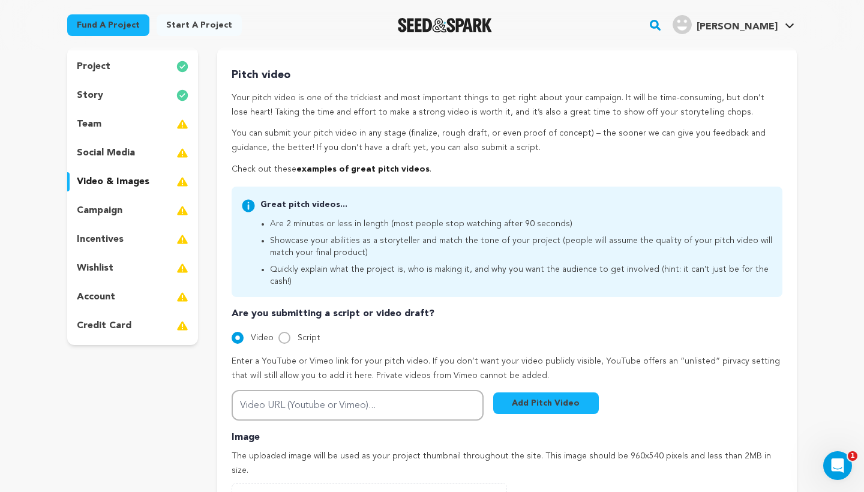
click at [120, 209] on p "campaign" at bounding box center [100, 211] width 46 height 14
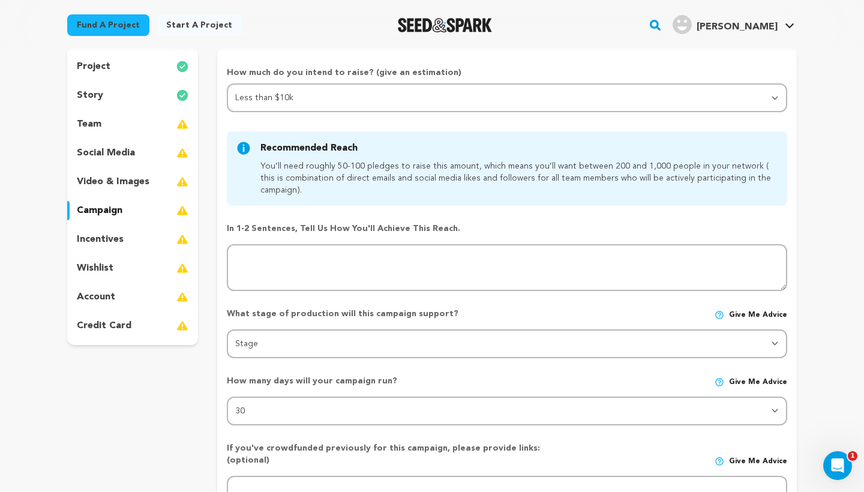
click at [119, 128] on div "team" at bounding box center [132, 124] width 131 height 19
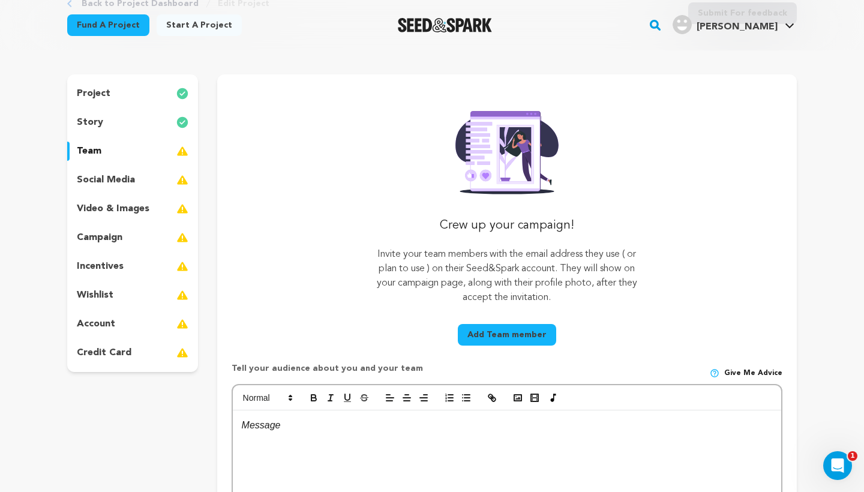
scroll to position [75, 0]
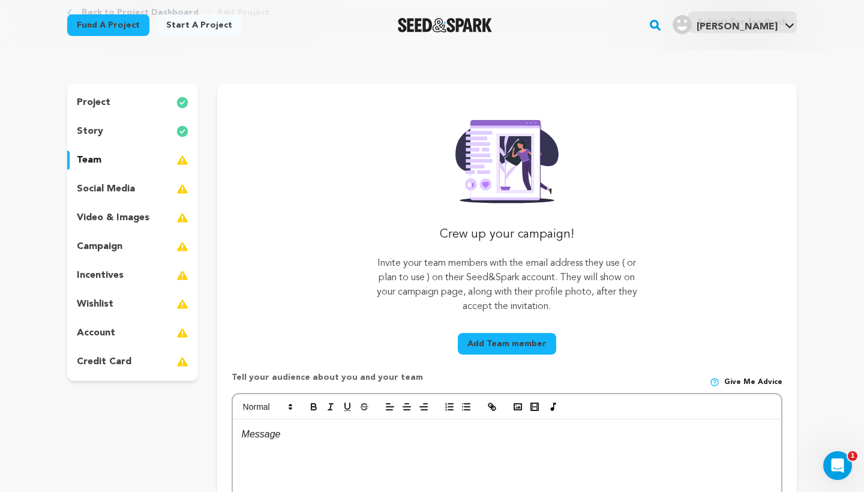
click at [131, 192] on p "social media" at bounding box center [106, 189] width 58 height 14
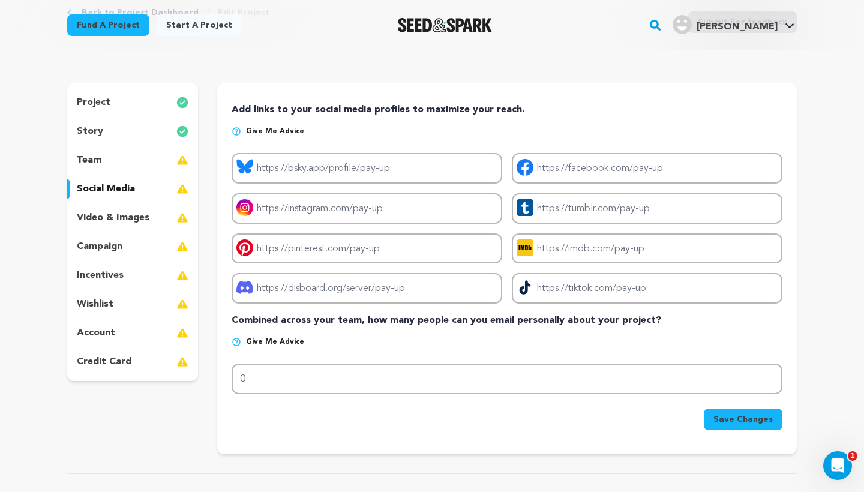
click at [125, 211] on p "video & images" at bounding box center [113, 218] width 73 height 14
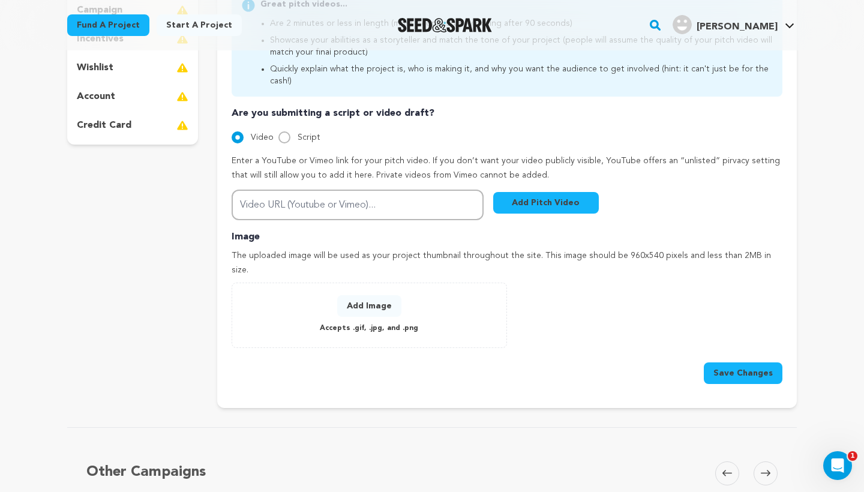
scroll to position [306, 0]
